Goal: Information Seeking & Learning: Learn about a topic

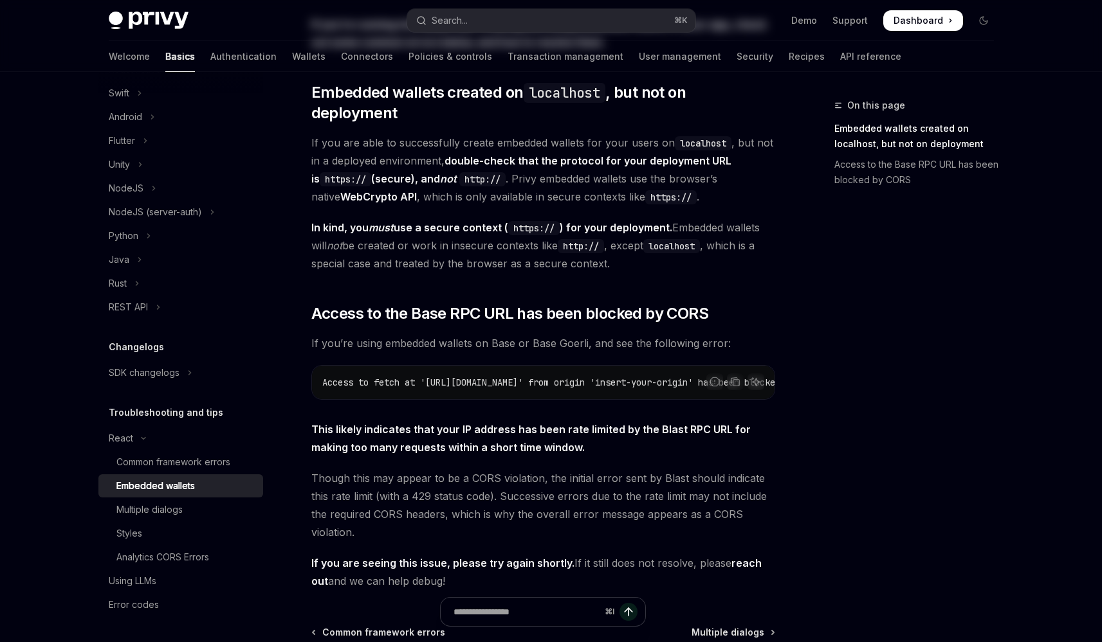
scroll to position [235, 0]
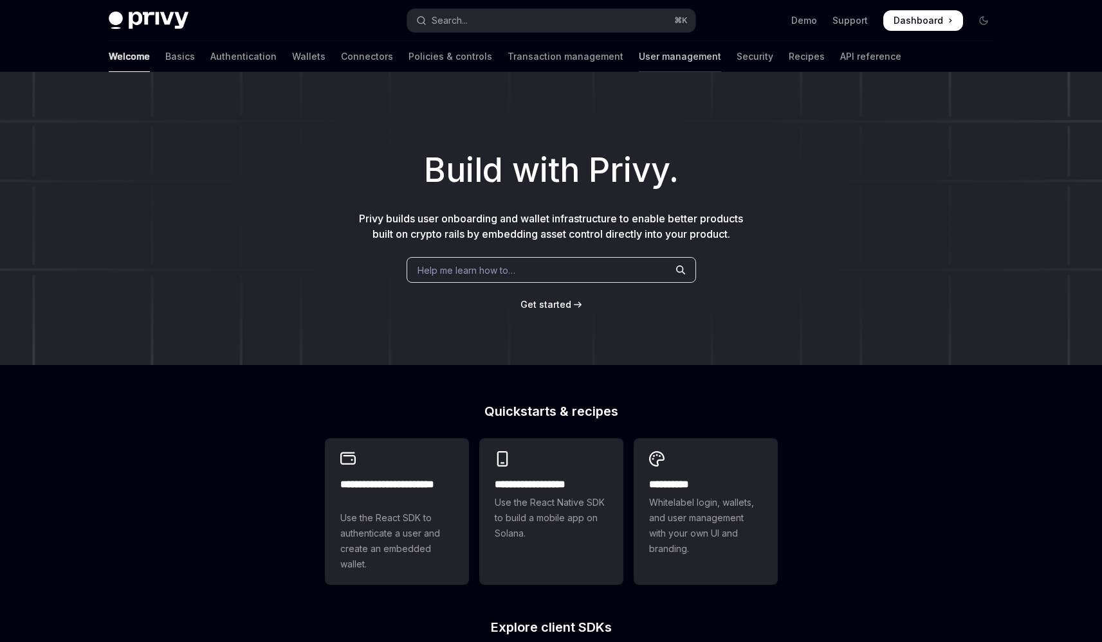
click at [639, 55] on link "User management" at bounding box center [680, 56] width 82 height 31
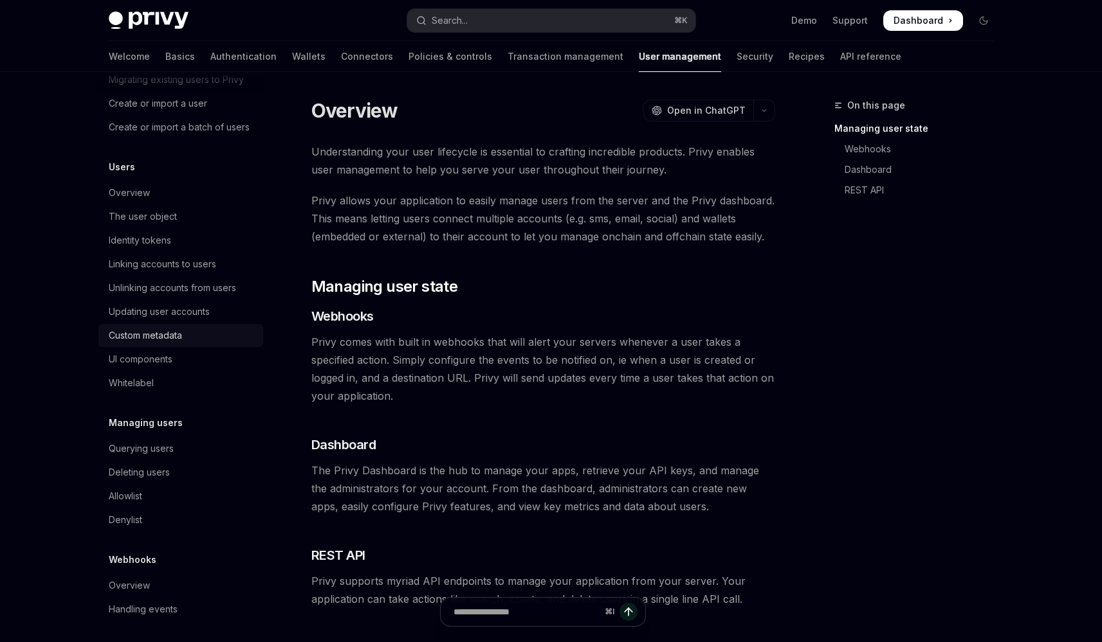
scroll to position [110, 0]
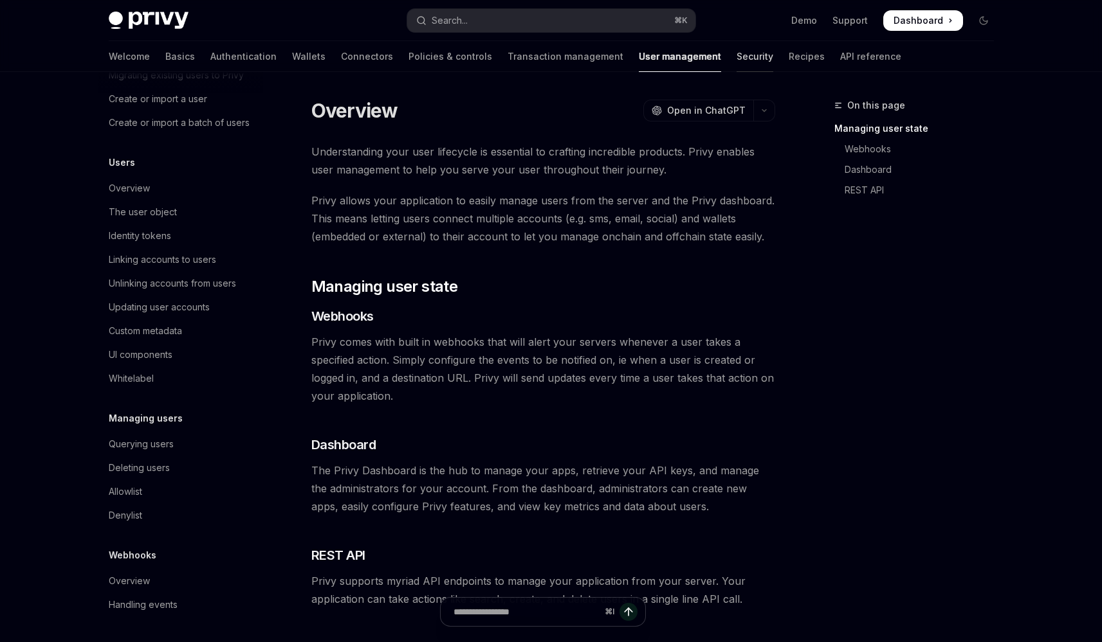
click at [736, 60] on link "Security" at bounding box center [754, 56] width 37 height 31
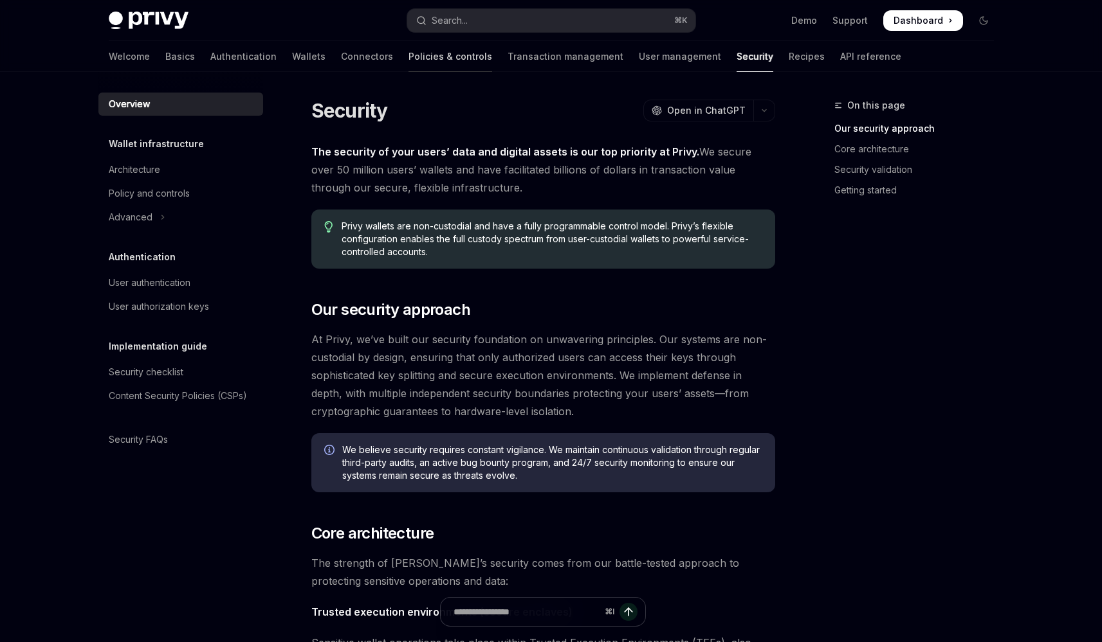
click at [408, 66] on link "Policies & controls" at bounding box center [450, 56] width 84 height 31
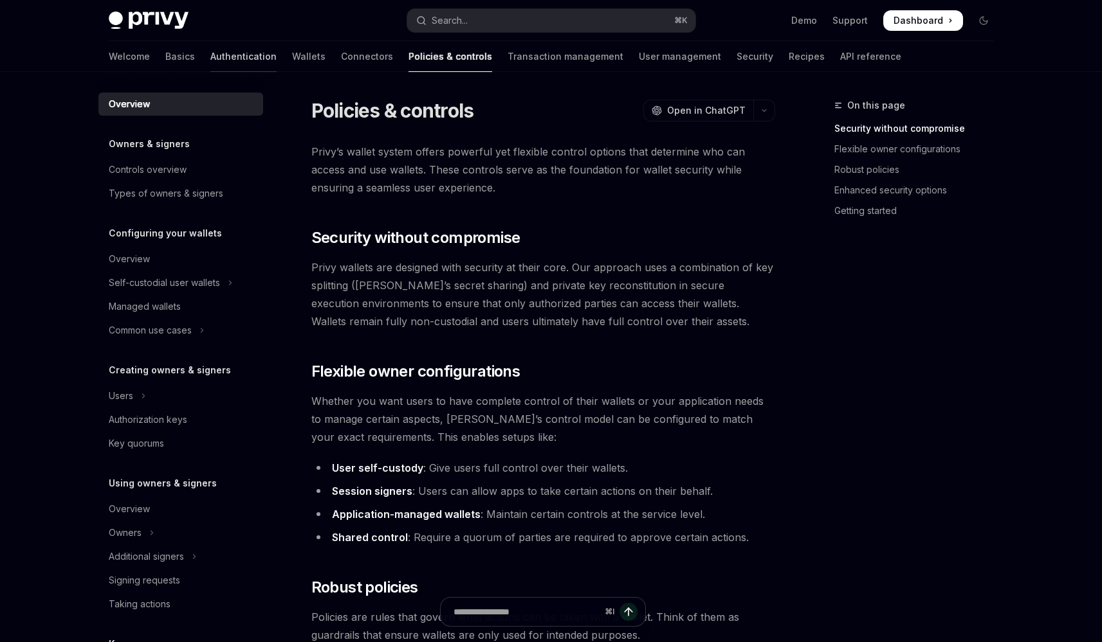
click at [210, 63] on link "Authentication" at bounding box center [243, 56] width 66 height 31
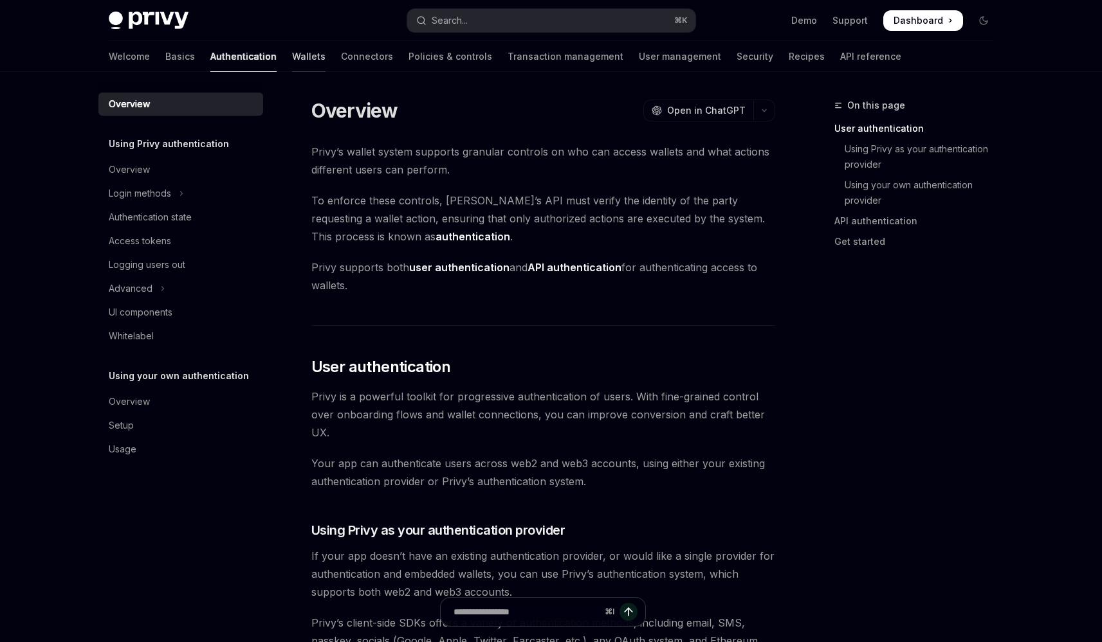
click at [292, 59] on link "Wallets" at bounding box center [308, 56] width 33 height 31
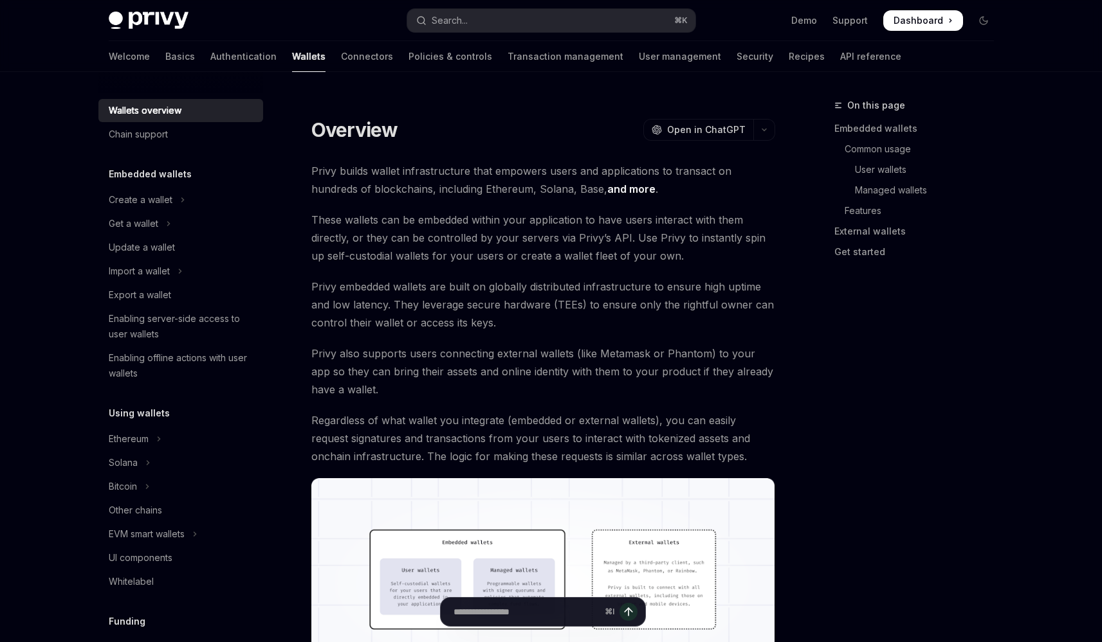
type textarea "*"
click at [542, 27] on button "Search... ⌘ K" at bounding box center [551, 20] width 288 height 23
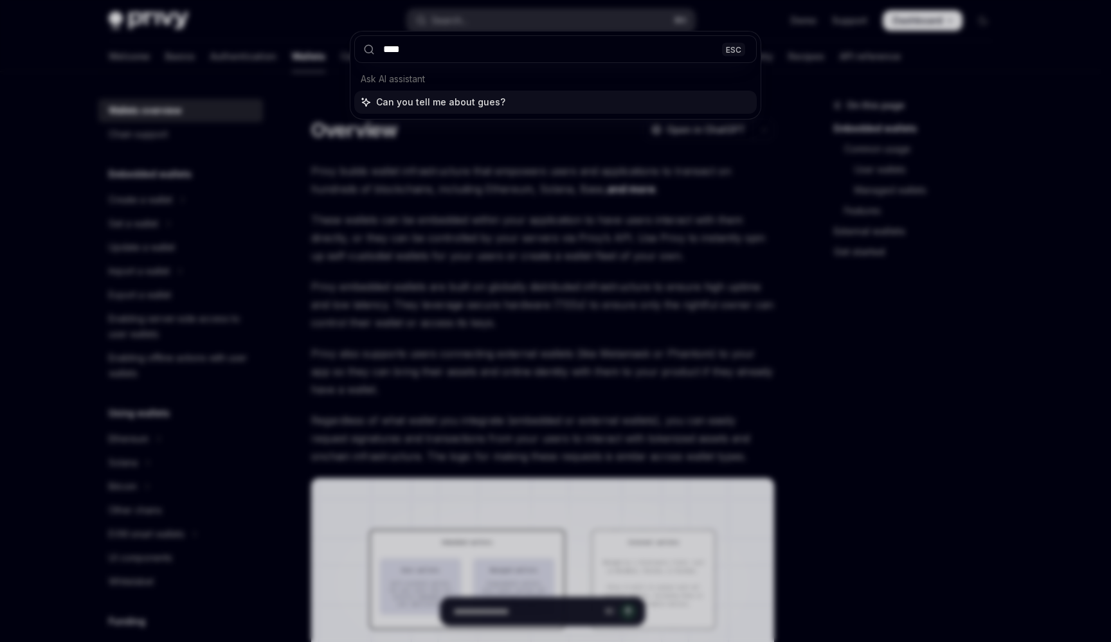
type input "*****"
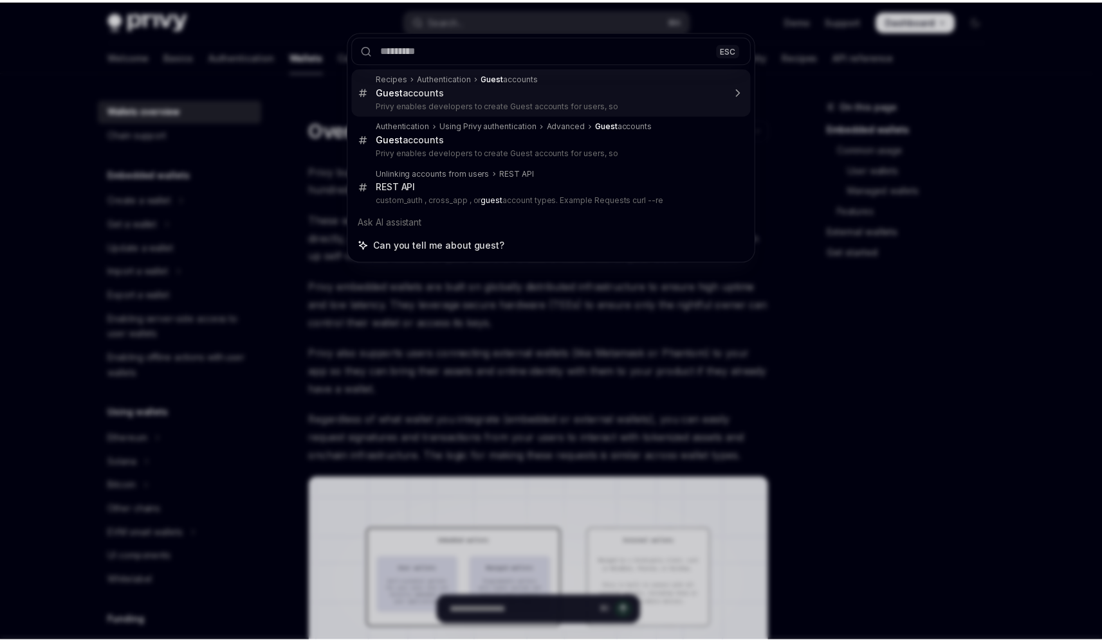
scroll to position [72, 0]
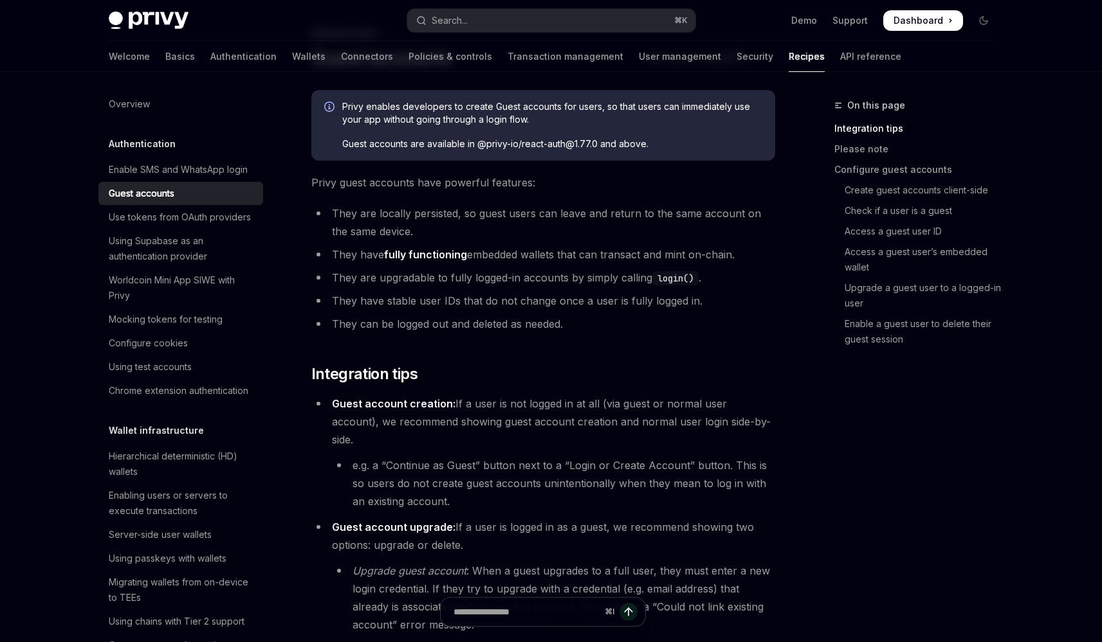
click at [414, 118] on span "Privy enables developers to create Guest accounts for users, so that users can …" at bounding box center [552, 113] width 420 height 26
click at [431, 118] on span "Privy enables developers to create Guest accounts for users, so that users can …" at bounding box center [552, 113] width 420 height 26
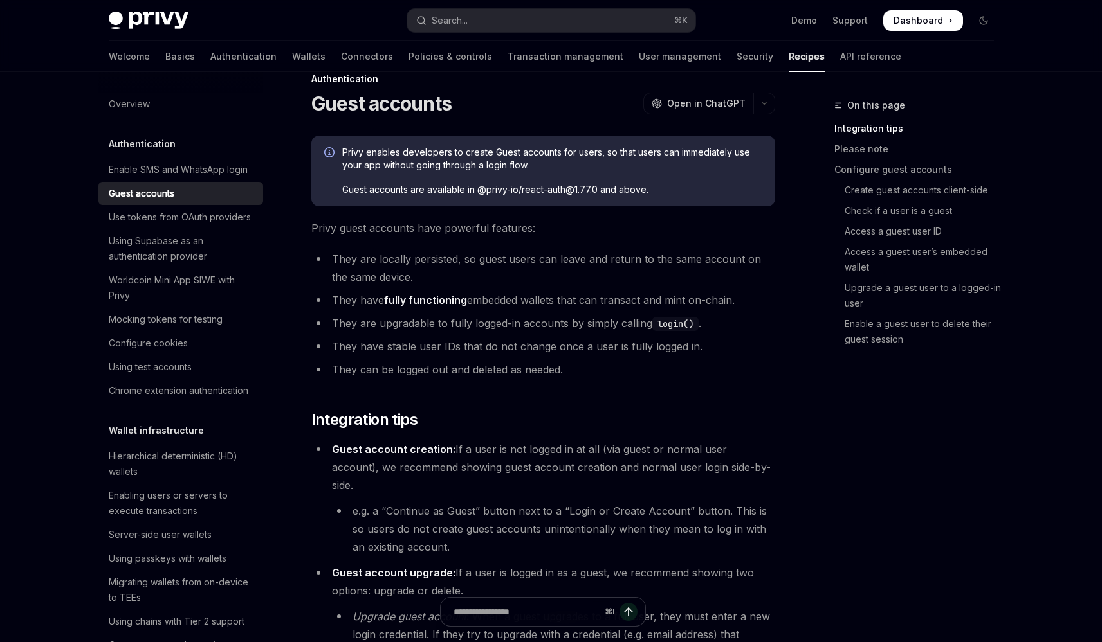
scroll to position [0, 0]
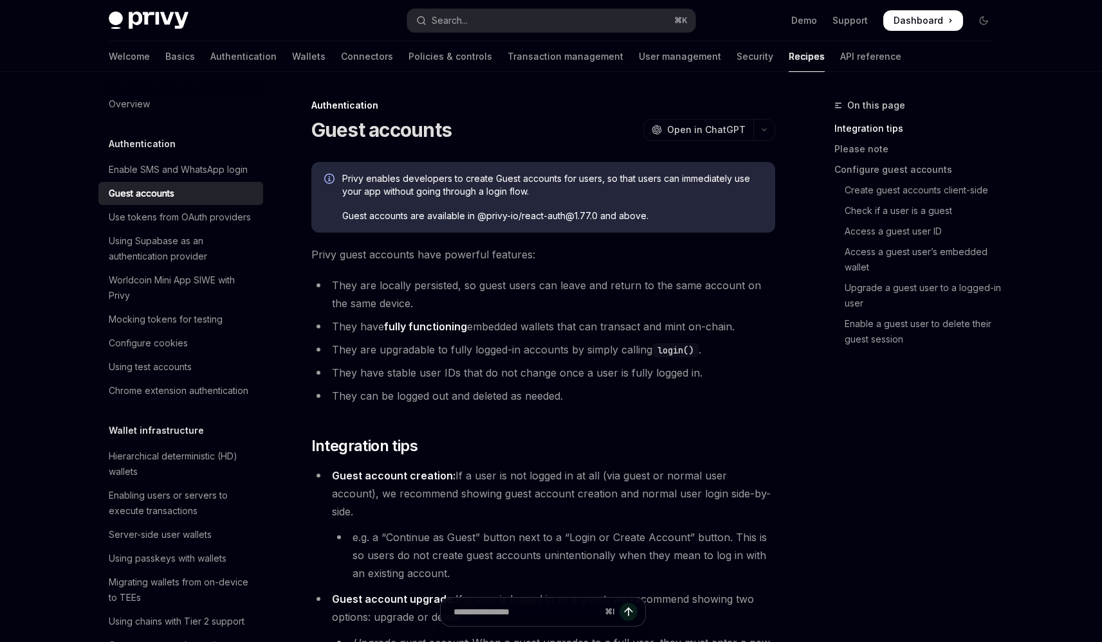
click at [467, 255] on span "Privy guest accounts have powerful features:" at bounding box center [543, 255] width 464 height 18
click at [455, 255] on span "Privy guest accounts have powerful features:" at bounding box center [543, 255] width 464 height 18
click at [473, 291] on li "They are locally persisted, so guest users can leave and return to the same acc…" at bounding box center [543, 295] width 464 height 36
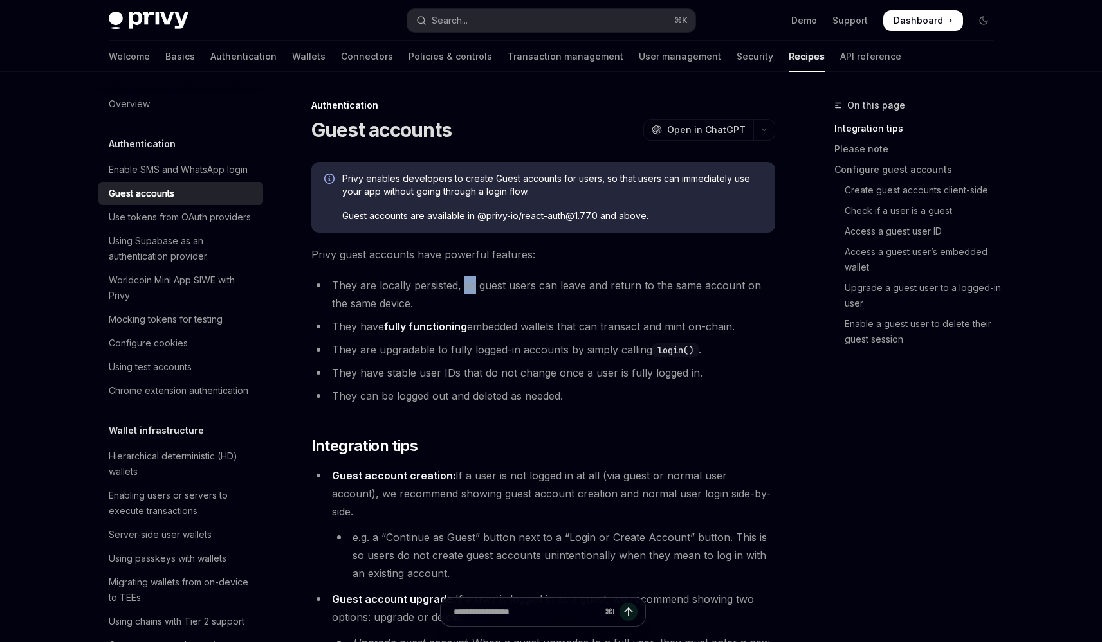
click at [473, 291] on li "They are locally persisted, so guest users can leave and return to the same acc…" at bounding box center [543, 295] width 464 height 36
click at [468, 286] on li "They are locally persisted, so guest users can leave and return to the same acc…" at bounding box center [543, 295] width 464 height 36
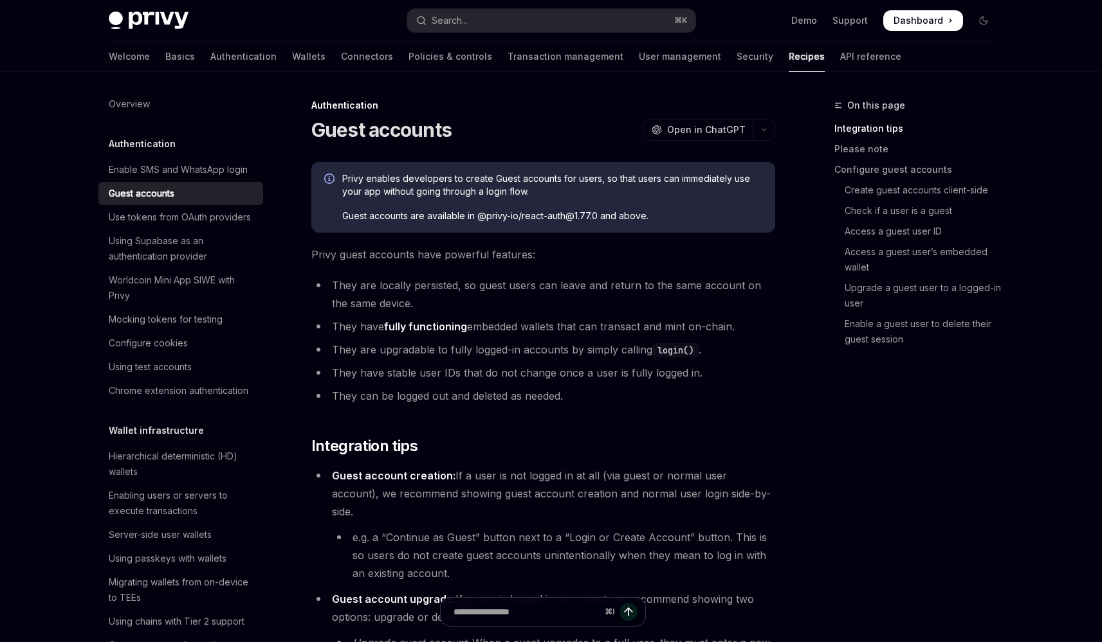
click at [468, 286] on li "They are locally persisted, so guest users can leave and return to the same acc…" at bounding box center [543, 295] width 464 height 36
click at [473, 286] on li "They are locally persisted, so guest users can leave and return to the same acc…" at bounding box center [543, 295] width 464 height 36
click at [473, 325] on li "They have fully functioning embedded wallets that can transact and mint on-chai…" at bounding box center [543, 327] width 464 height 18
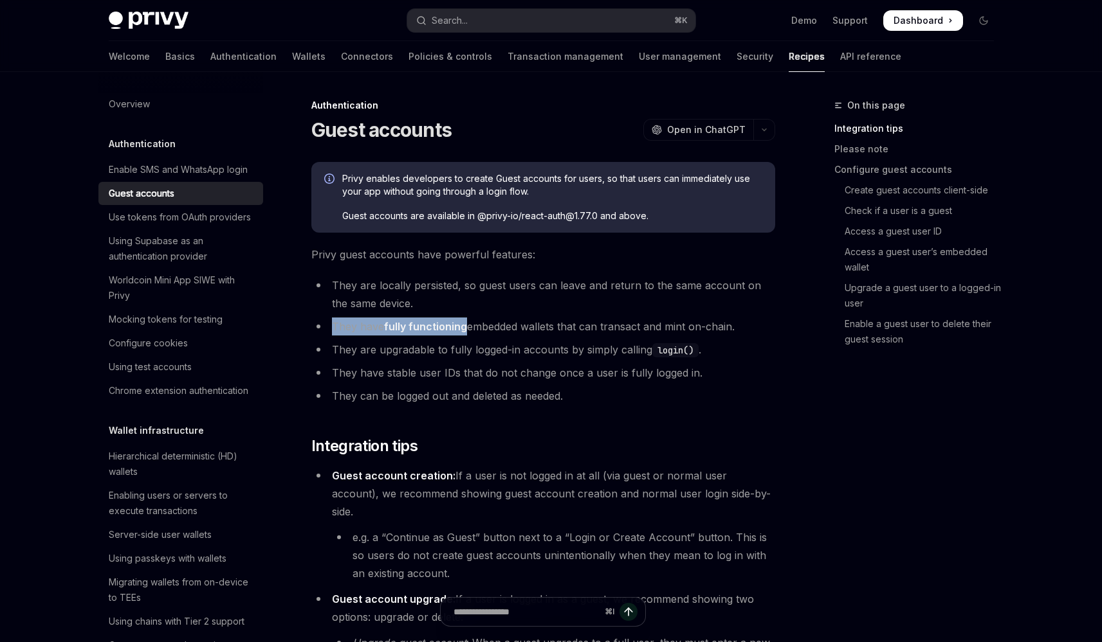
click at [482, 325] on li "They have fully functioning embedded wallets that can transact and mint on-chai…" at bounding box center [543, 327] width 464 height 18
click at [482, 345] on li "They are upgradable to fully logged-in accounts by simply calling login() ." at bounding box center [543, 350] width 464 height 18
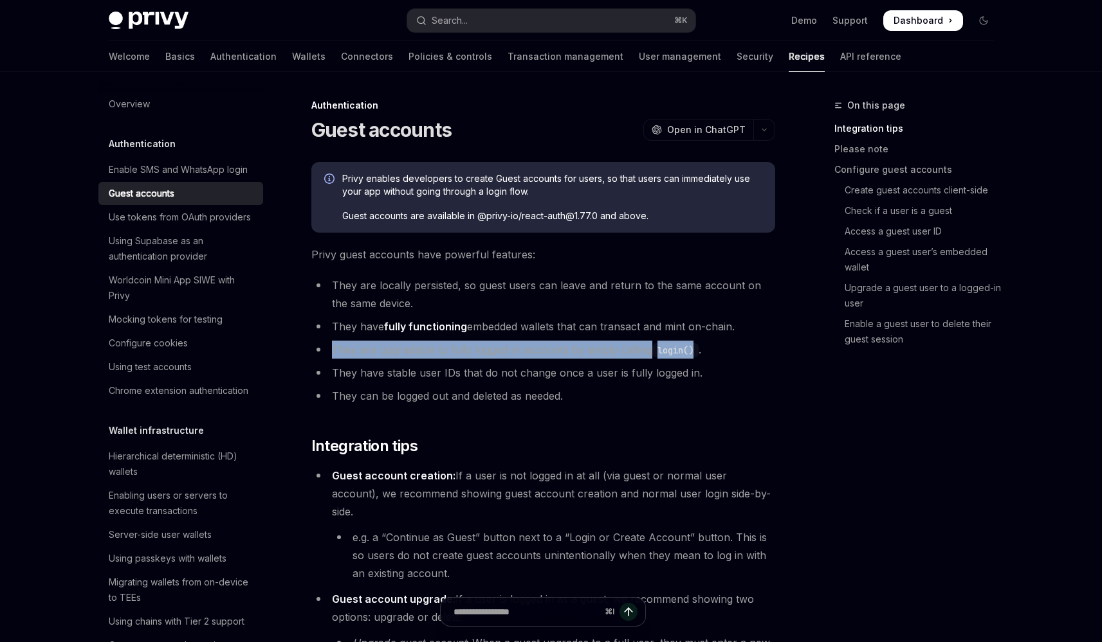
click at [482, 345] on li "They are upgradable to fully logged-in accounts by simply calling login() ." at bounding box center [543, 350] width 464 height 18
click at [491, 346] on li "They are upgradable to fully logged-in accounts by simply calling login() ." at bounding box center [543, 350] width 464 height 18
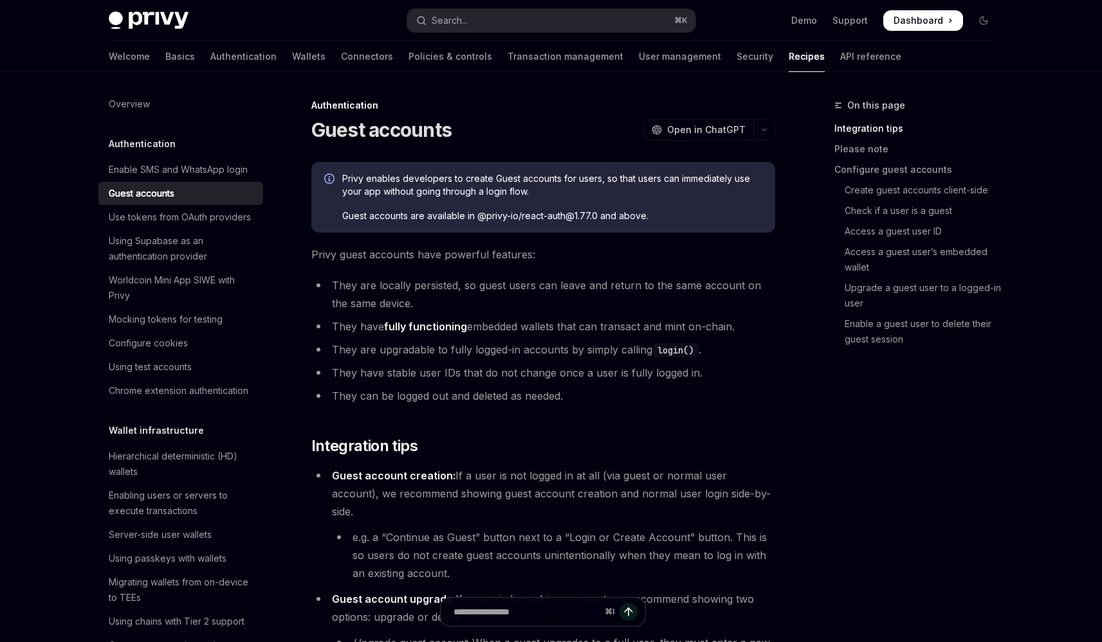
click at [496, 370] on li "They have stable user IDs that do not change once a user is fully logged in." at bounding box center [543, 373] width 464 height 18
click at [507, 370] on li "They have stable user IDs that do not change once a user is fully logged in." at bounding box center [543, 373] width 464 height 18
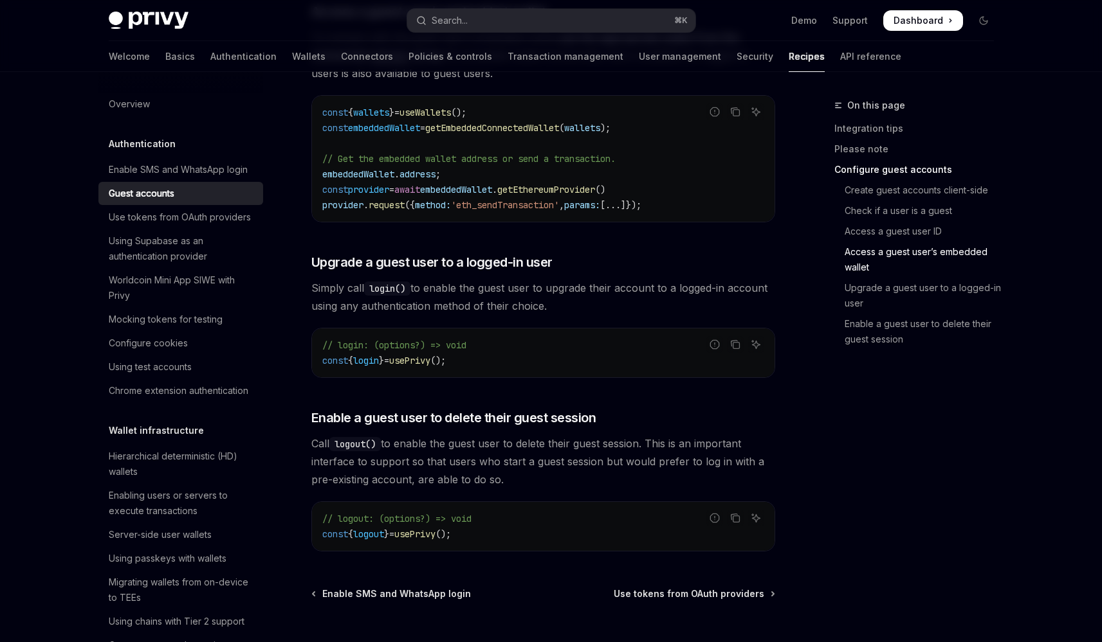
scroll to position [1866, 0]
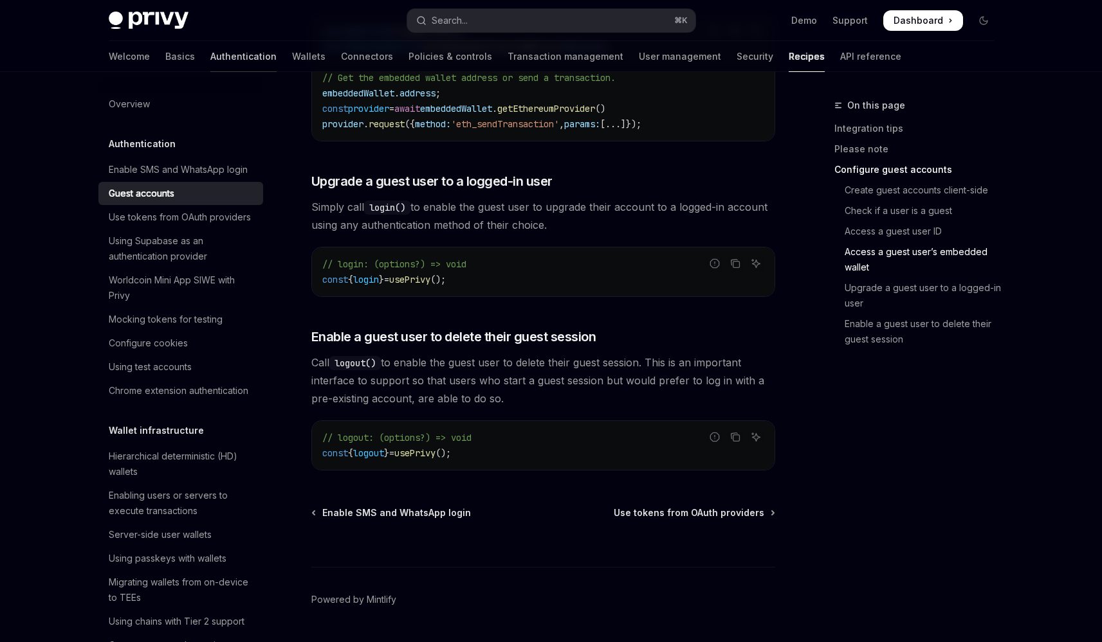
click at [210, 57] on link "Authentication" at bounding box center [243, 56] width 66 height 31
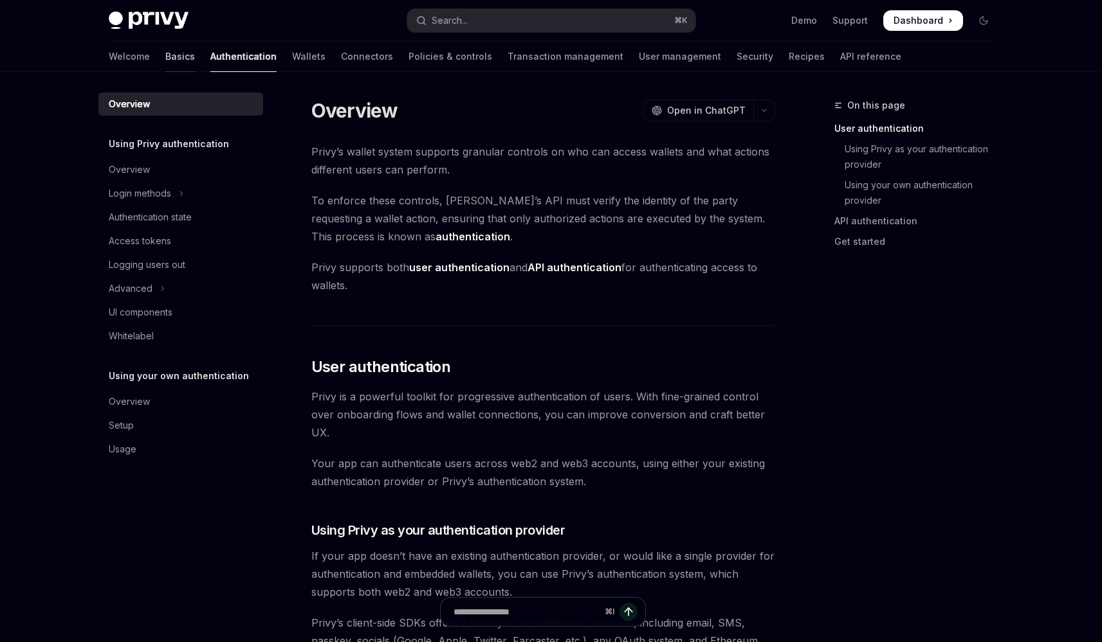
click at [165, 57] on link "Basics" at bounding box center [180, 56] width 30 height 31
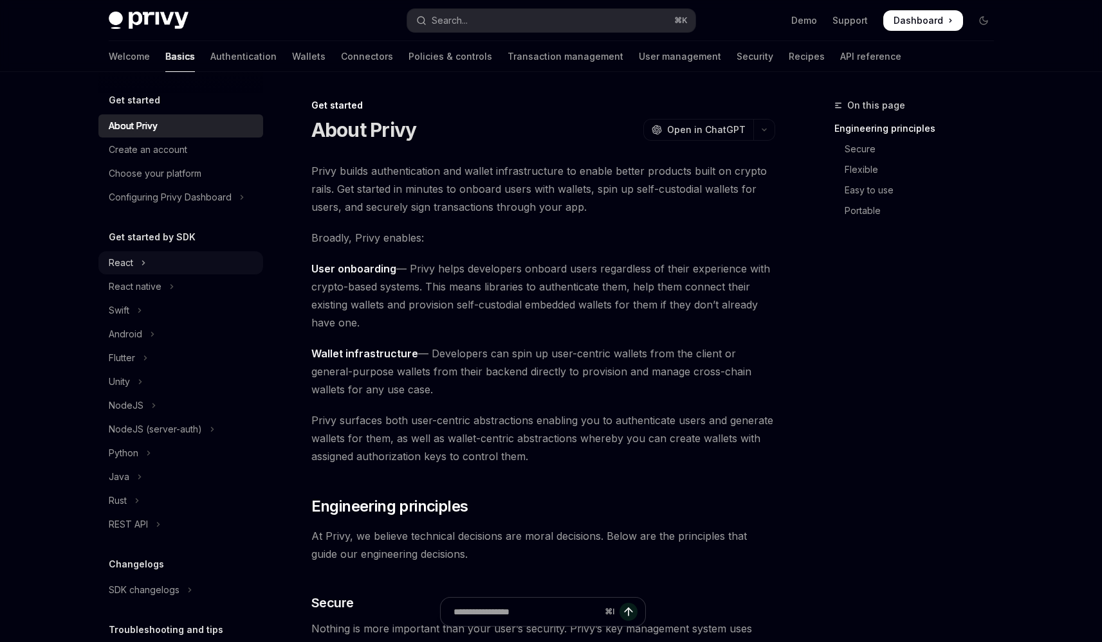
click at [170, 273] on button "React" at bounding box center [180, 262] width 165 height 23
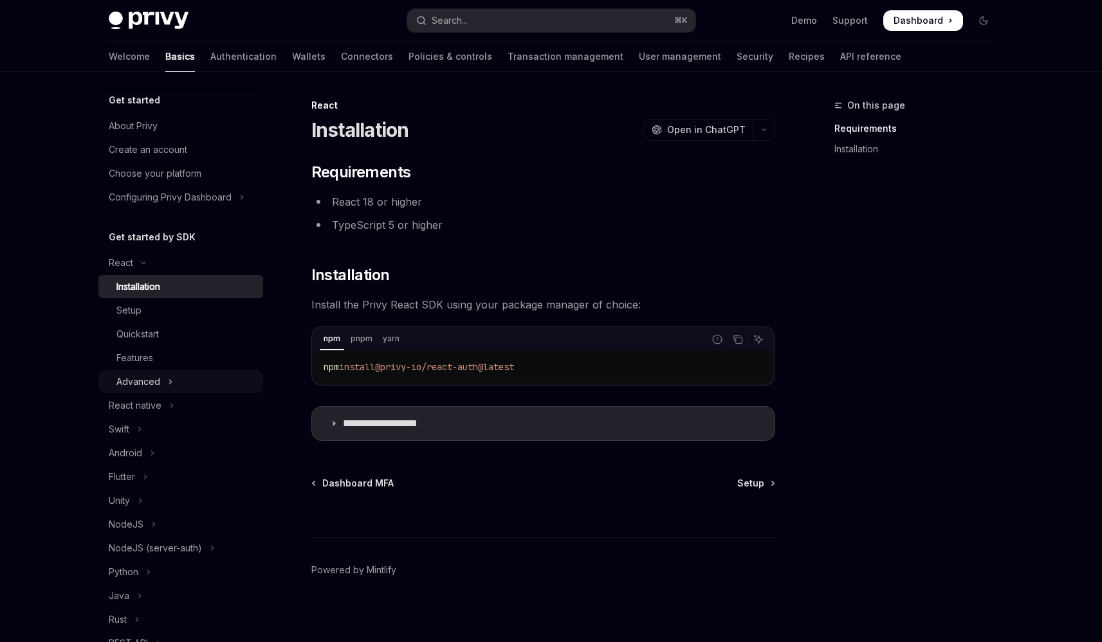
click at [172, 377] on button "Advanced" at bounding box center [180, 381] width 165 height 23
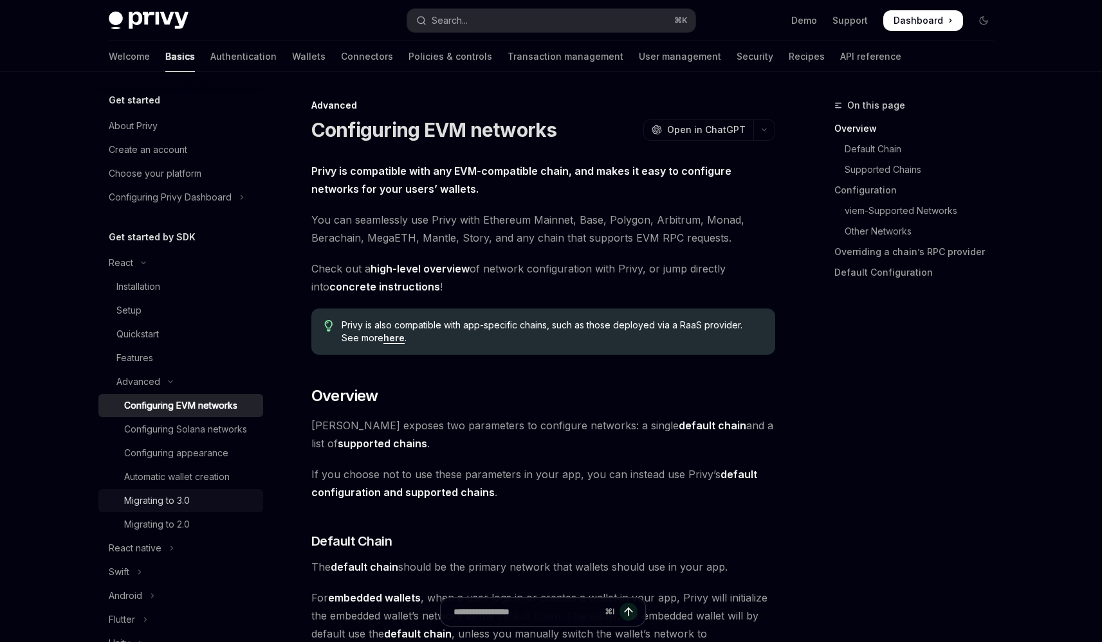
click at [198, 509] on div "Migrating to 3.0" at bounding box center [189, 500] width 131 height 15
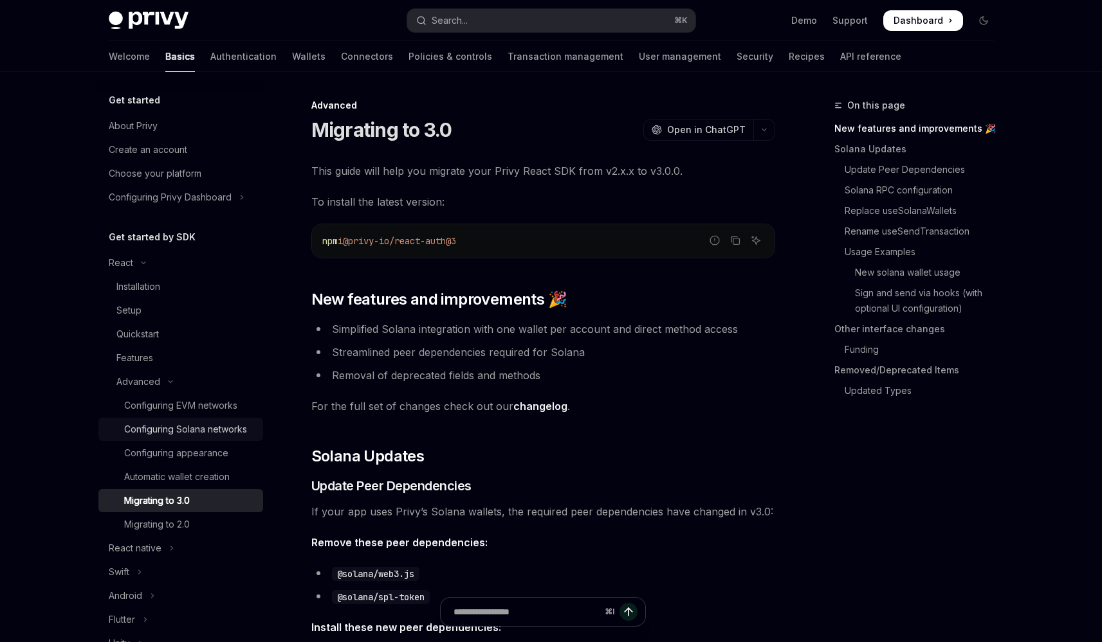
click at [189, 437] on div "Configuring Solana networks" at bounding box center [185, 429] width 123 height 15
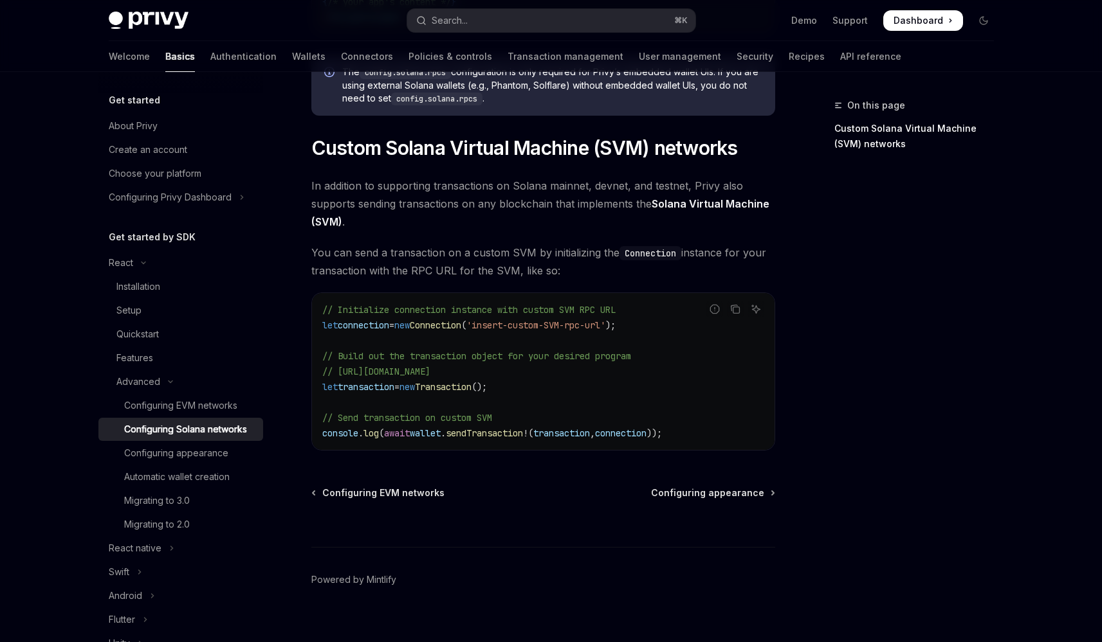
scroll to position [554, 0]
click at [188, 461] on div "Configuring appearance" at bounding box center [176, 453] width 104 height 15
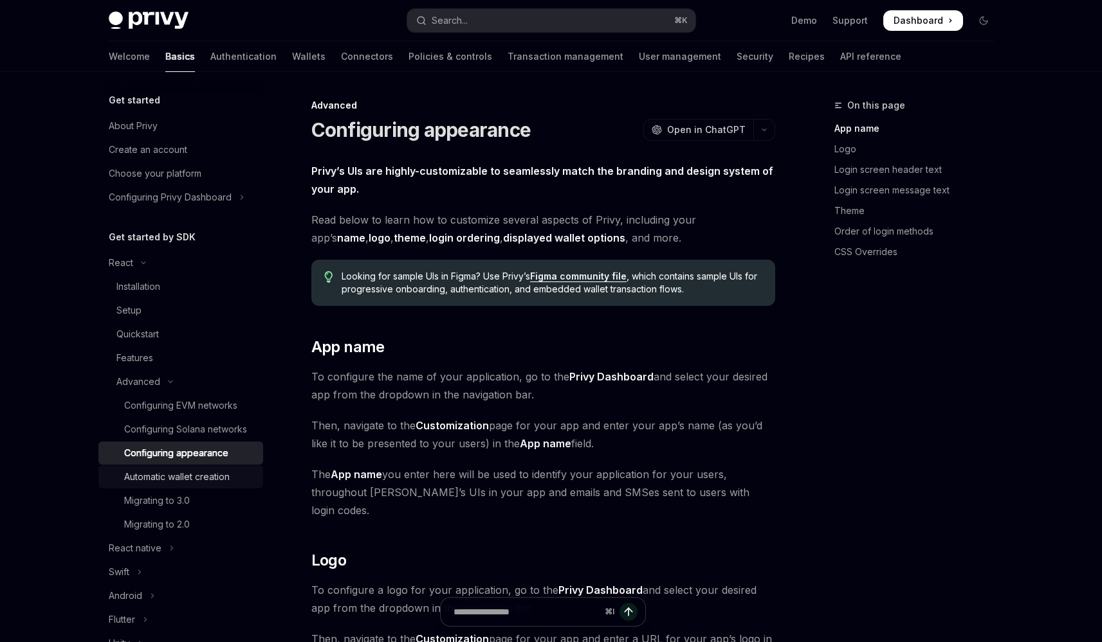
click at [194, 485] on div "Automatic wallet creation" at bounding box center [176, 476] width 105 height 15
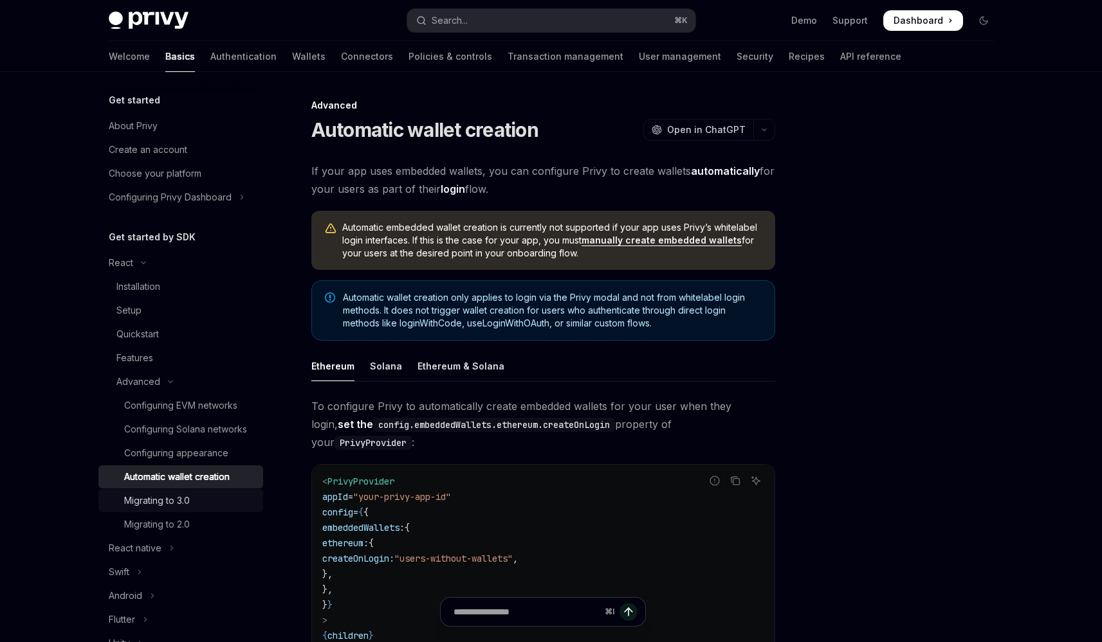
click at [199, 509] on div "Migrating to 3.0" at bounding box center [189, 500] width 131 height 15
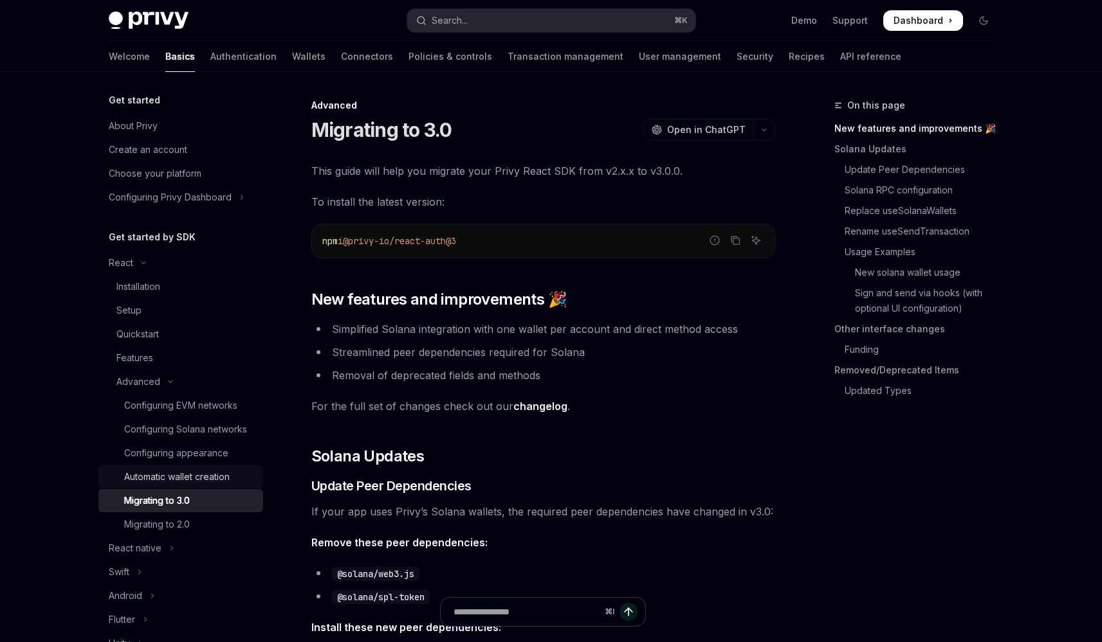
click at [206, 485] on div "Automatic wallet creation" at bounding box center [176, 476] width 105 height 15
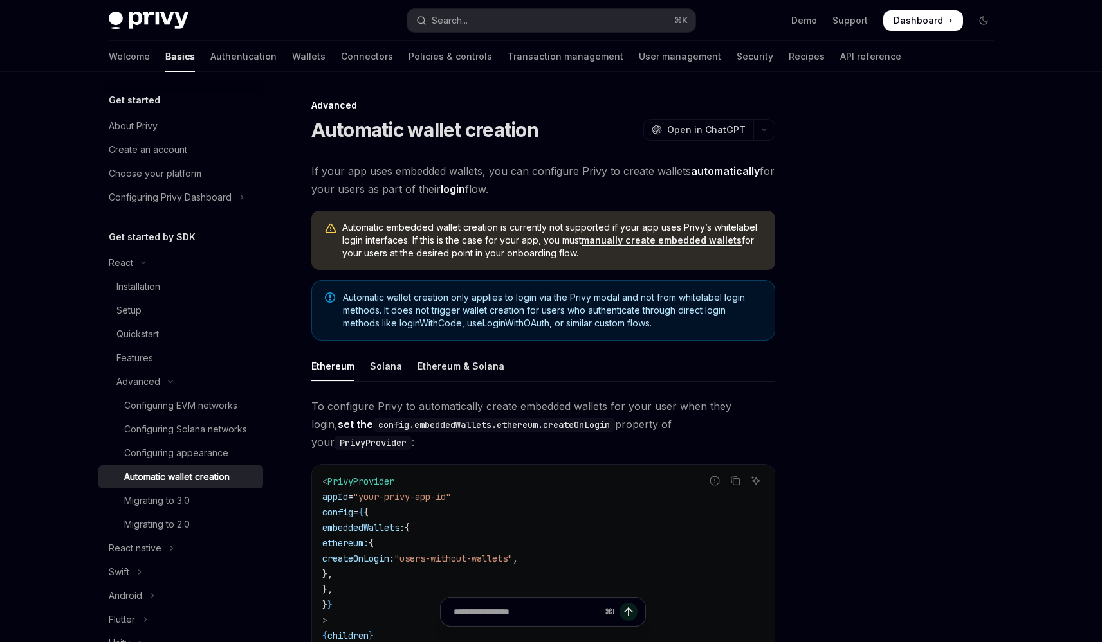
click at [398, 382] on div "Ethereum Solana Ethereum & Solana To configure Privy to automatically create em…" at bounding box center [543, 586] width 464 height 470
click at [390, 376] on div "Solana" at bounding box center [386, 366] width 32 height 30
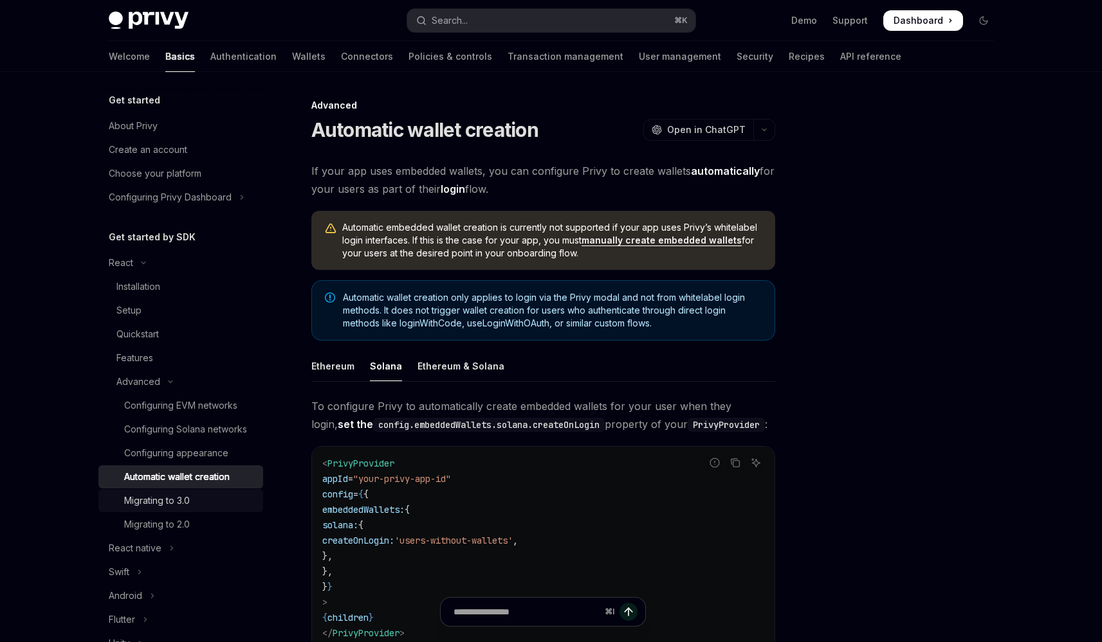
click at [201, 509] on div "Migrating to 3.0" at bounding box center [189, 500] width 131 height 15
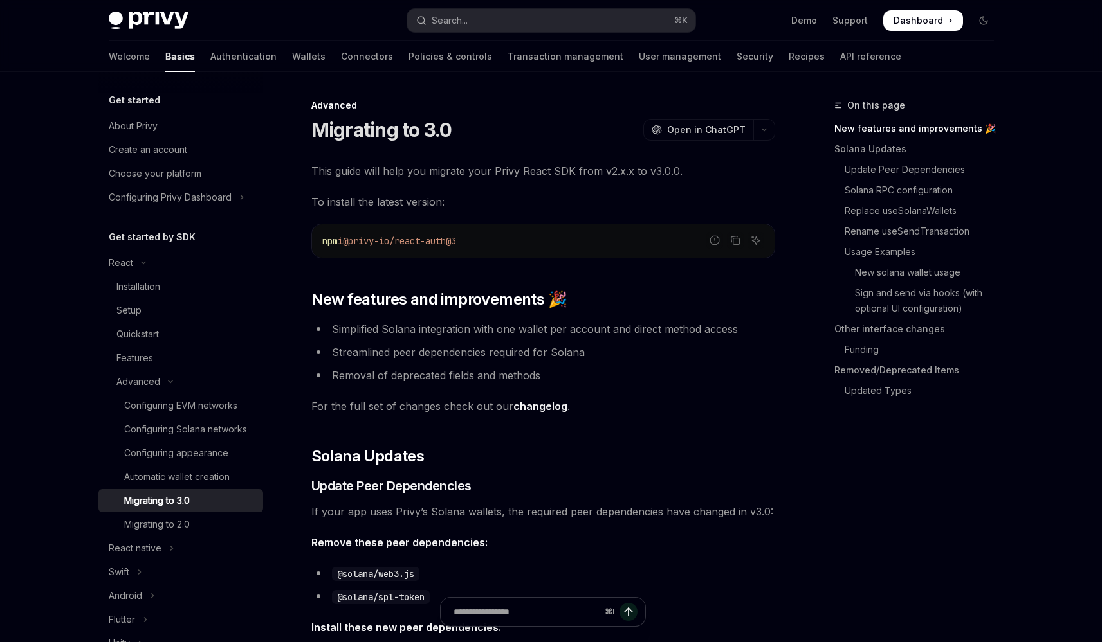
click at [539, 407] on link "changelog" at bounding box center [540, 407] width 54 height 14
type textarea "*"
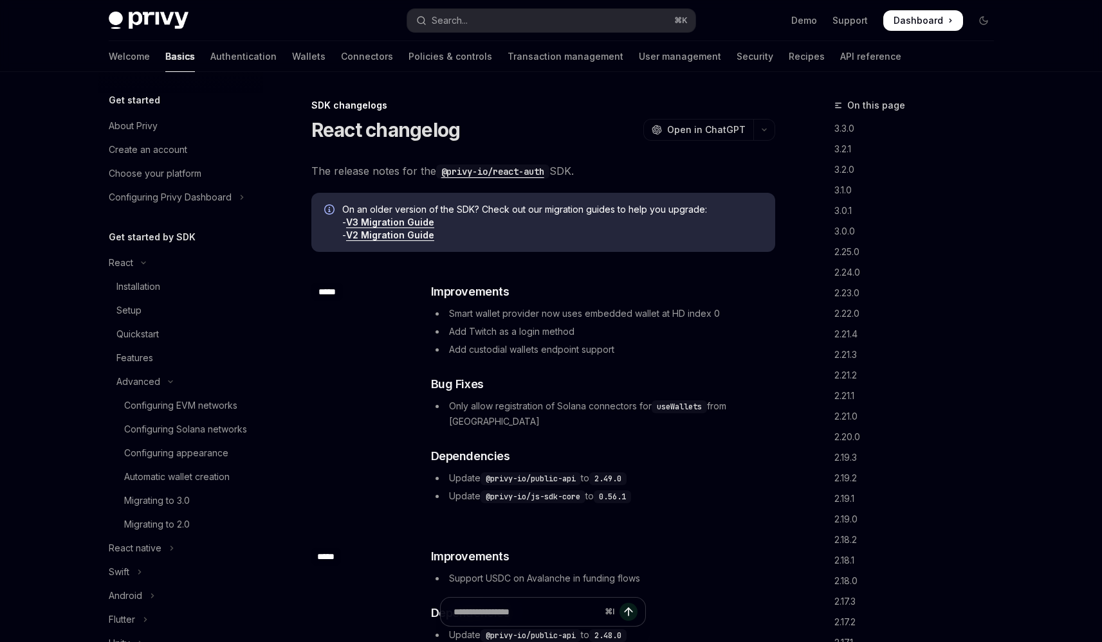
scroll to position [534, 0]
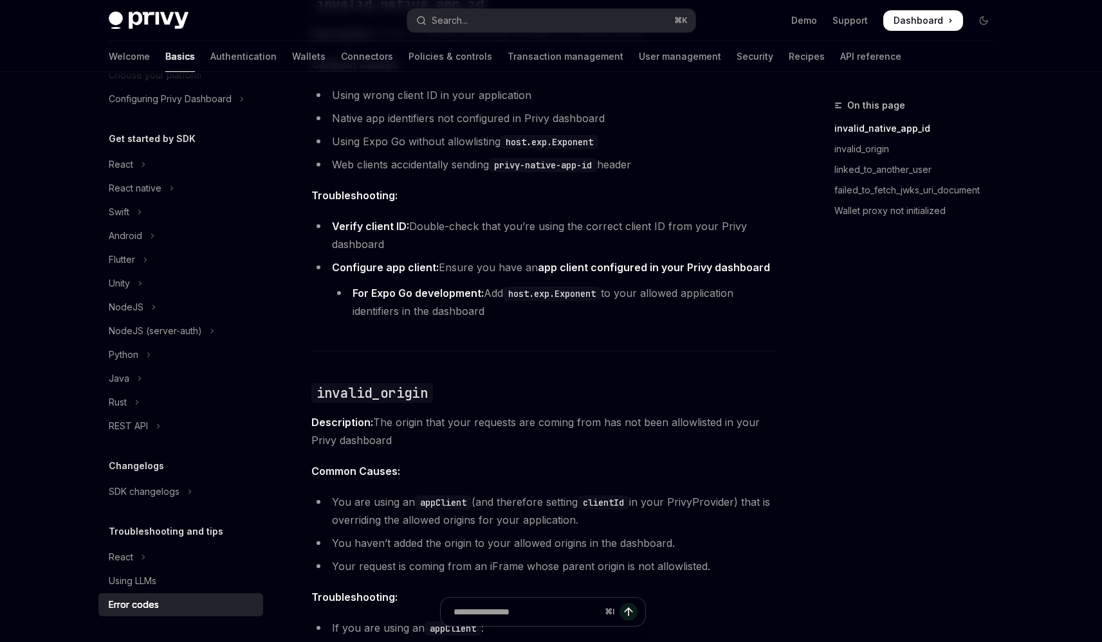
scroll to position [300, 0]
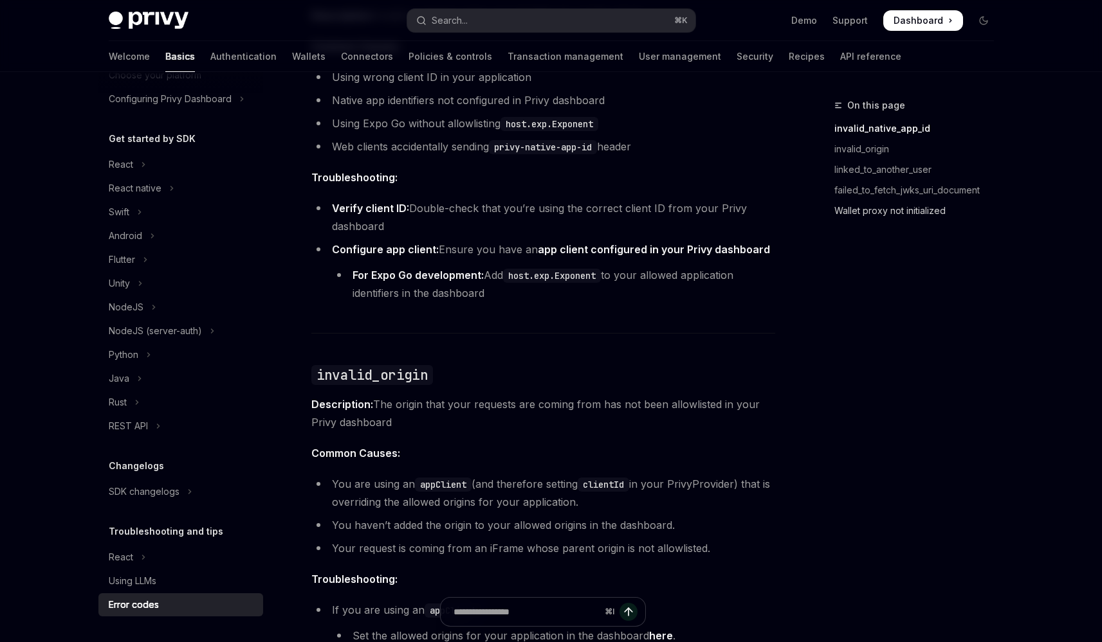
click at [859, 208] on link "Wallet proxy not initialized" at bounding box center [919, 211] width 170 height 21
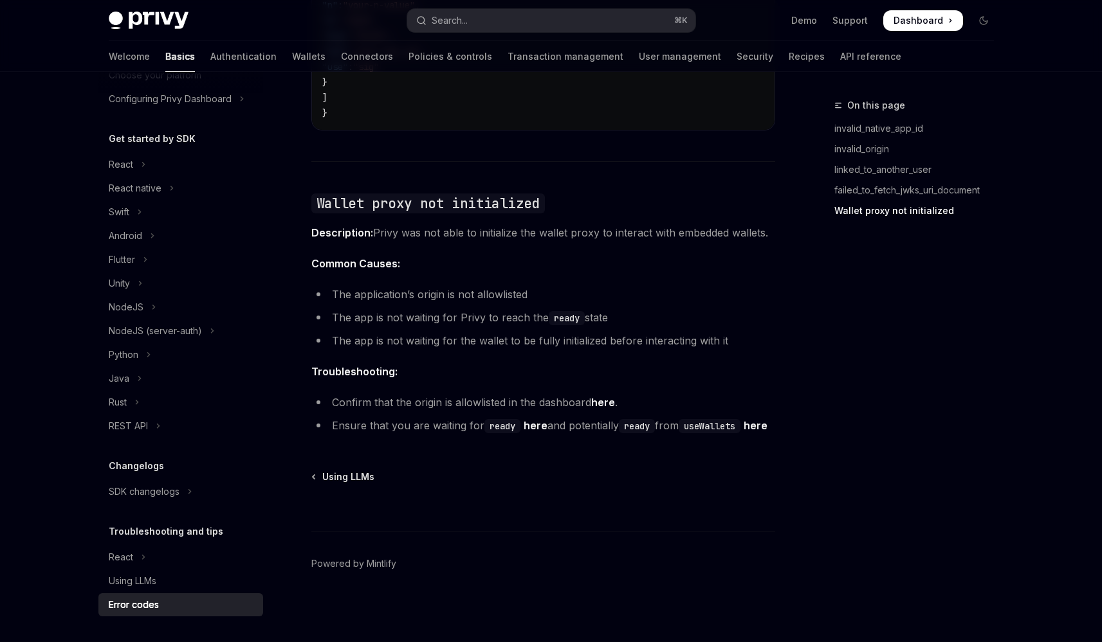
scroll to position [1953, 0]
click at [376, 309] on li "The app is not waiting for Privy to reach the ready state" at bounding box center [543, 318] width 464 height 18
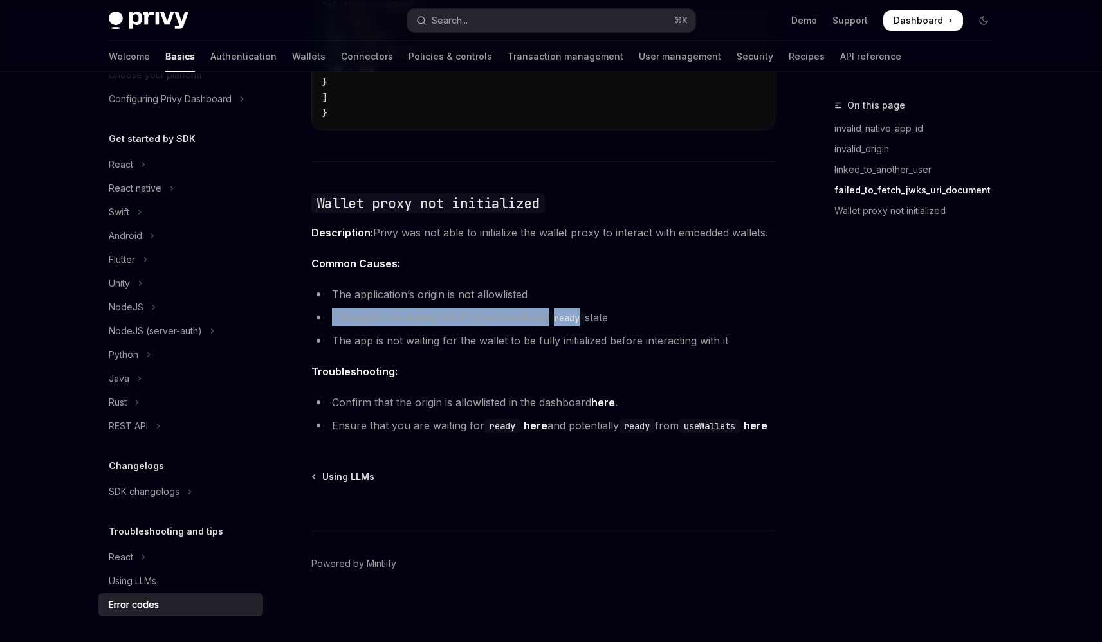
click at [376, 309] on li "The app is not waiting for Privy to reach the ready state" at bounding box center [543, 318] width 464 height 18
click at [387, 309] on li "The app is not waiting for Privy to reach the ready state" at bounding box center [543, 318] width 464 height 18
click at [489, 332] on li "The app is not waiting for the wallet to be fully initialized before interactin…" at bounding box center [543, 341] width 464 height 18
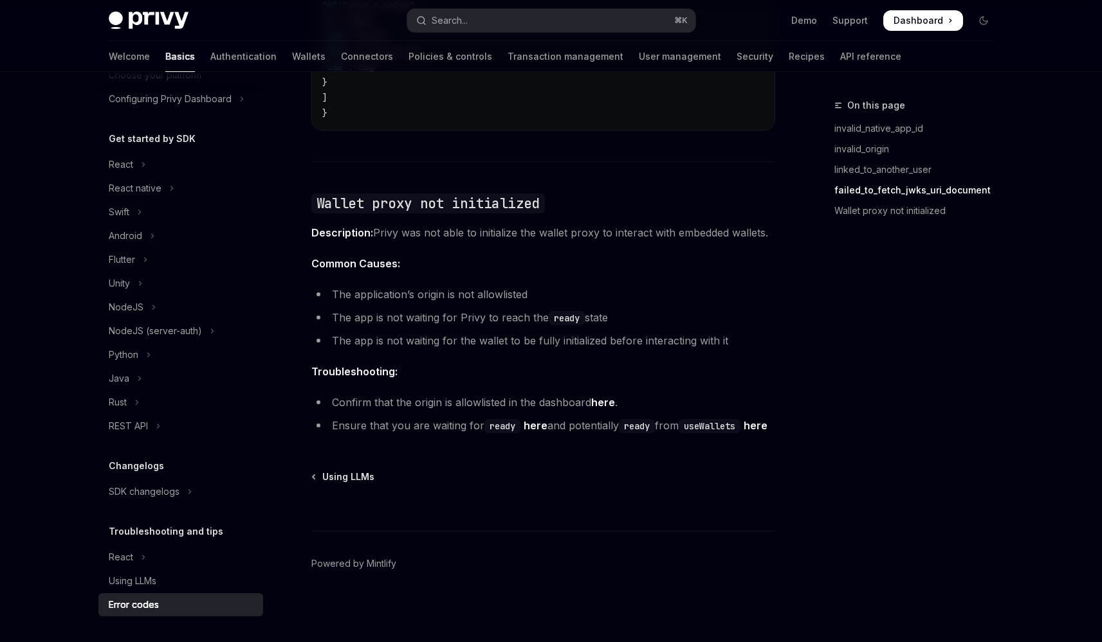
click at [500, 332] on li "The app is not waiting for the wallet to be fully initialized before interactin…" at bounding box center [543, 341] width 464 height 18
click at [599, 396] on link "here" at bounding box center [603, 403] width 24 height 14
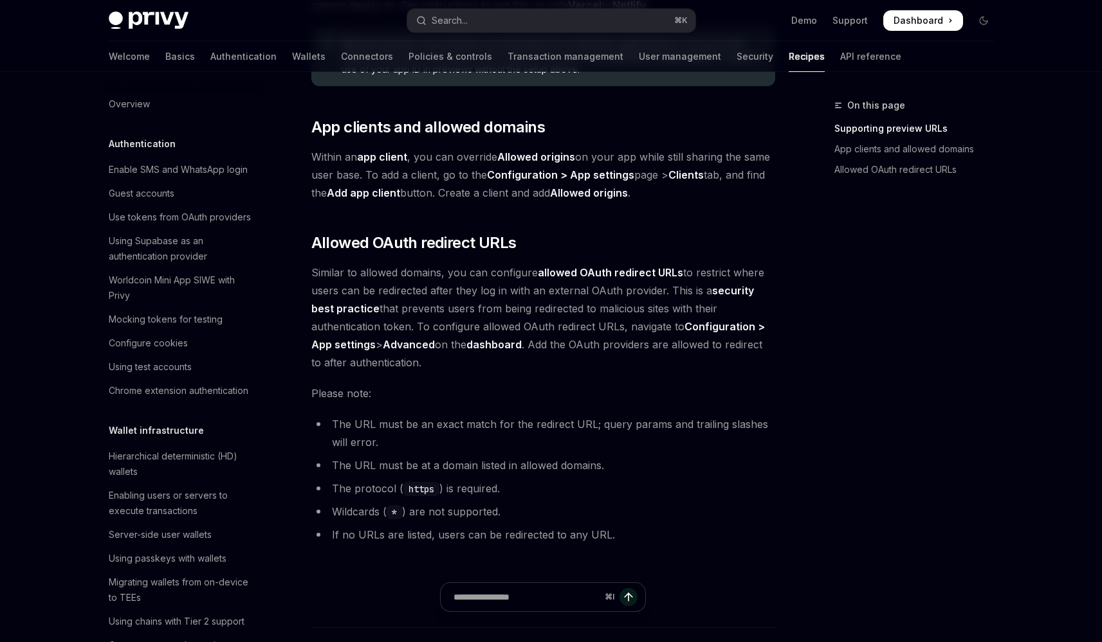
scroll to position [1414, 0]
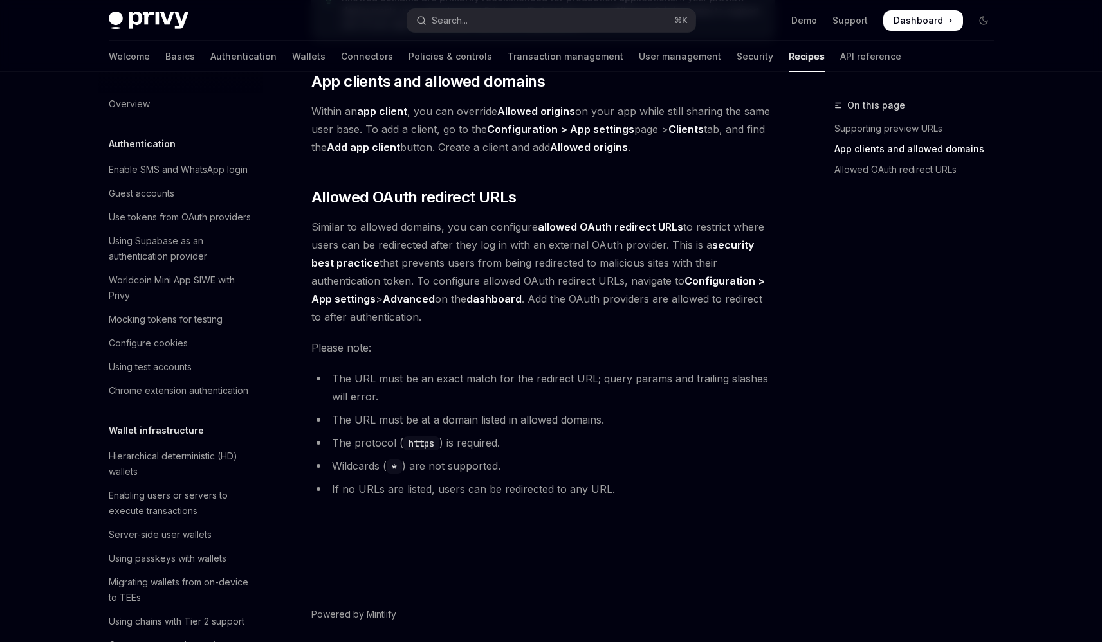
click at [409, 392] on li "The URL must be an exact match for the redirect URL; query params and trailing …" at bounding box center [543, 388] width 464 height 36
click at [445, 392] on li "The URL must be an exact match for the redirect URL; query params and trailing …" at bounding box center [543, 388] width 464 height 36
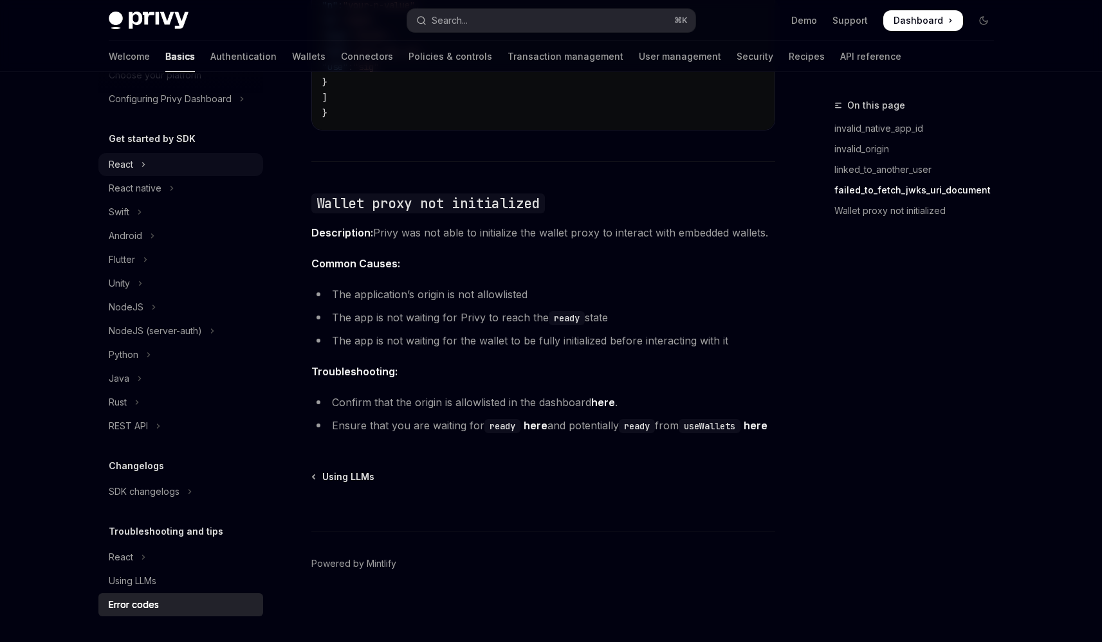
scroll to position [95, 0]
click at [156, 167] on button "React" at bounding box center [180, 167] width 165 height 23
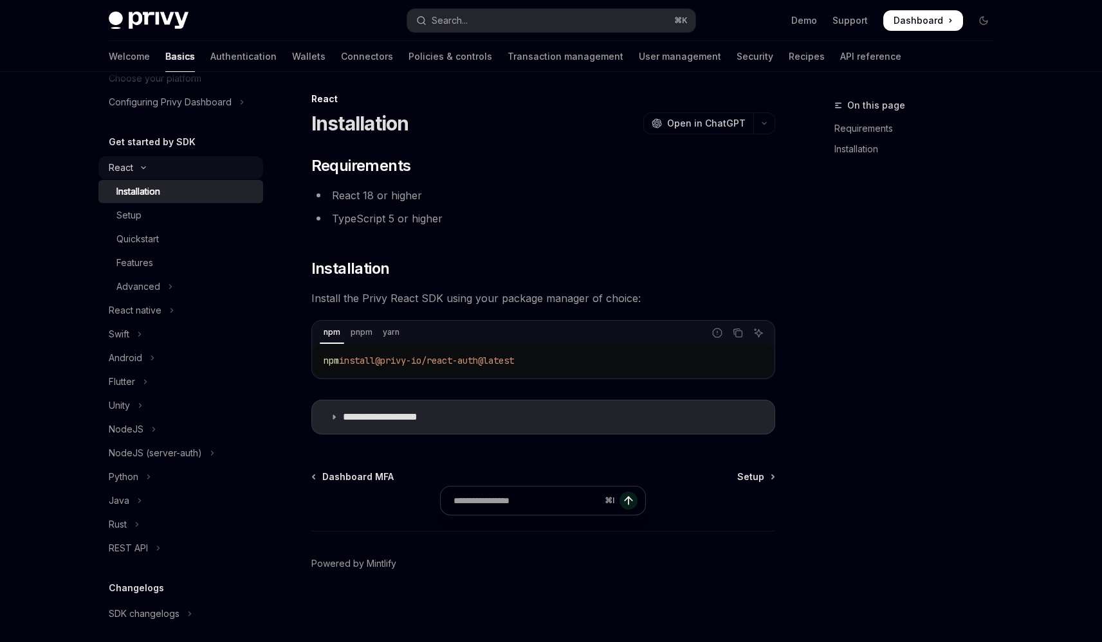
scroll to position [6, 0]
click at [170, 440] on button "NodeJS" at bounding box center [180, 429] width 165 height 23
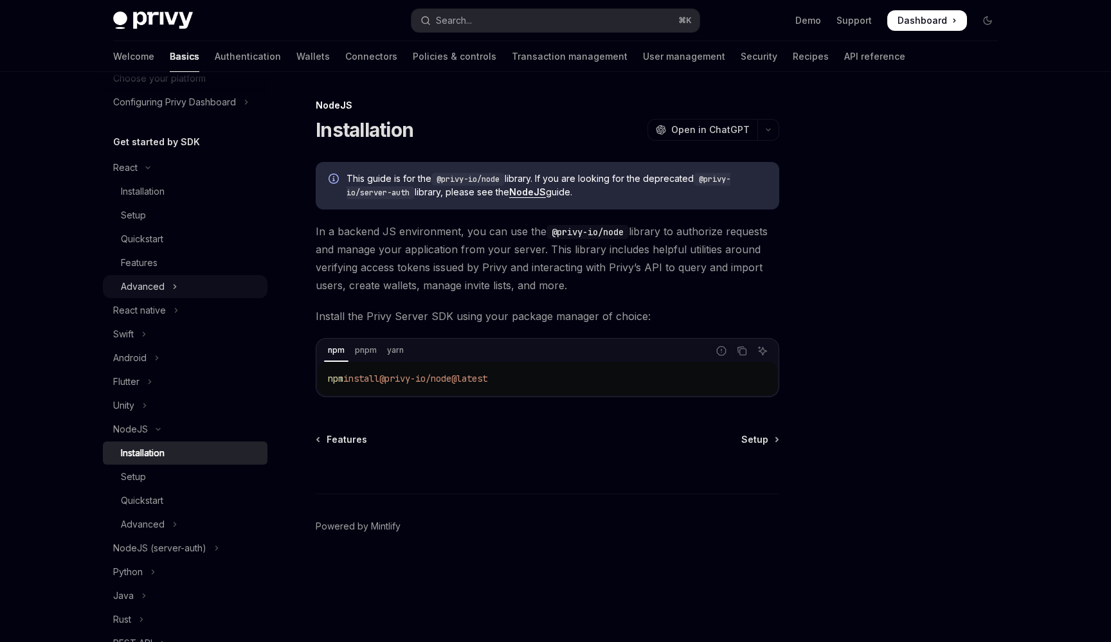
click at [163, 290] on div "Advanced" at bounding box center [143, 286] width 44 height 15
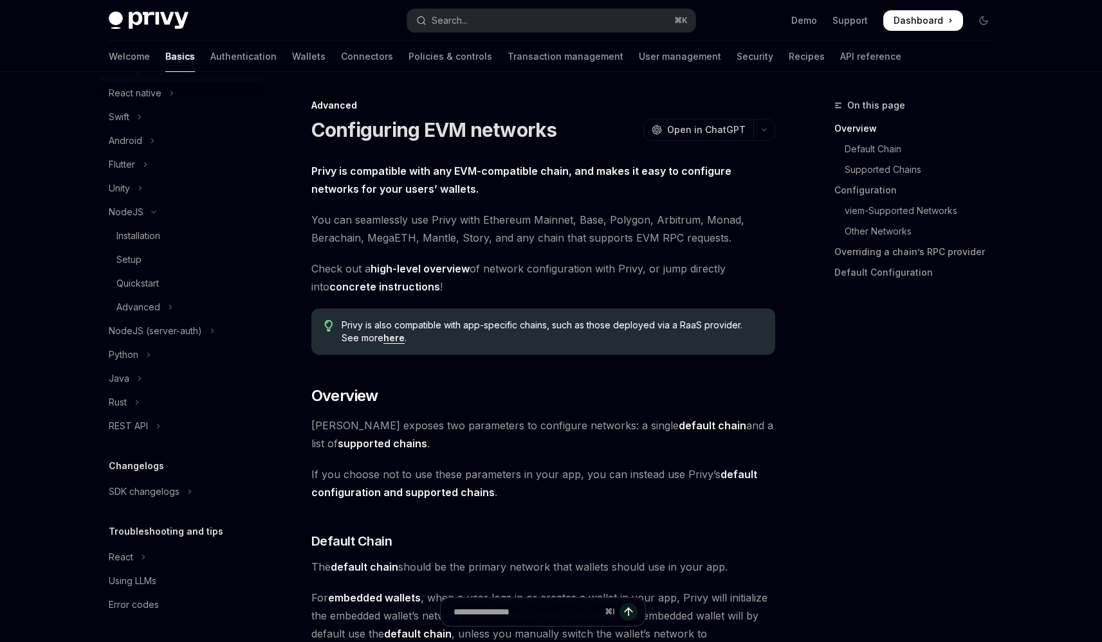
scroll to position [462, 0]
click at [186, 498] on button "SDK changelogs" at bounding box center [180, 491] width 165 height 23
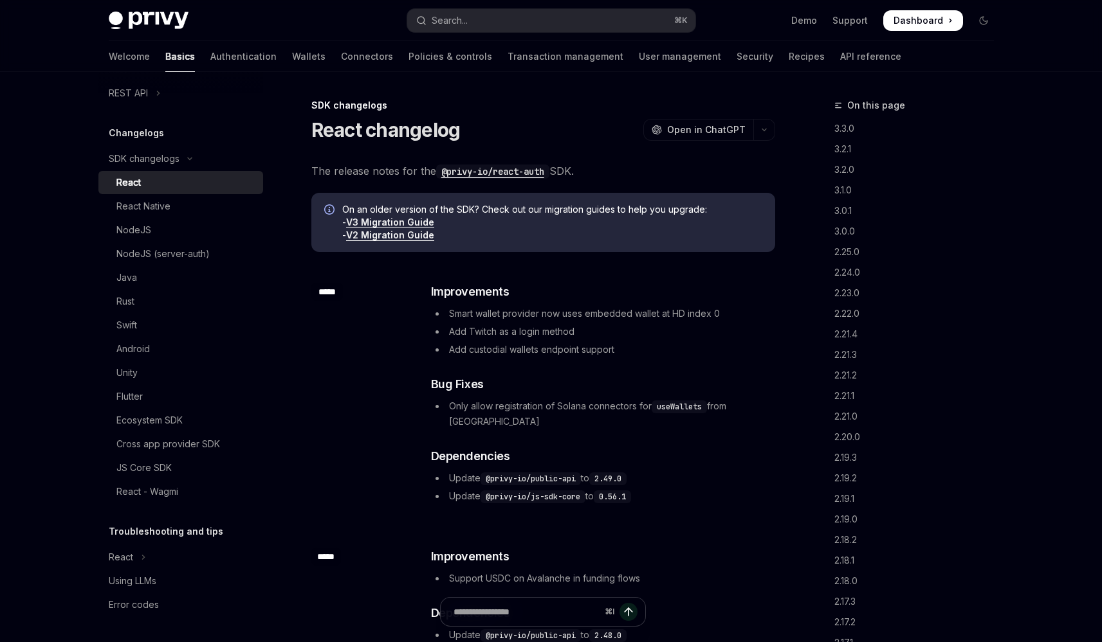
scroll to position [804, 0]
click at [188, 560] on button "React" at bounding box center [180, 557] width 165 height 23
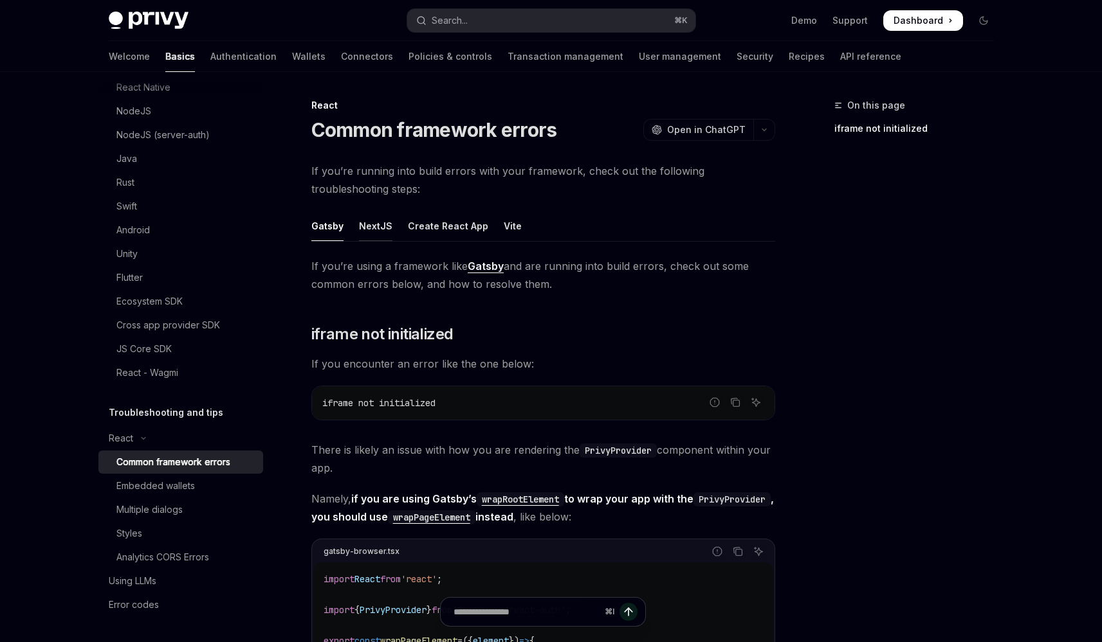
click at [383, 233] on div "NextJS" at bounding box center [375, 226] width 33 height 30
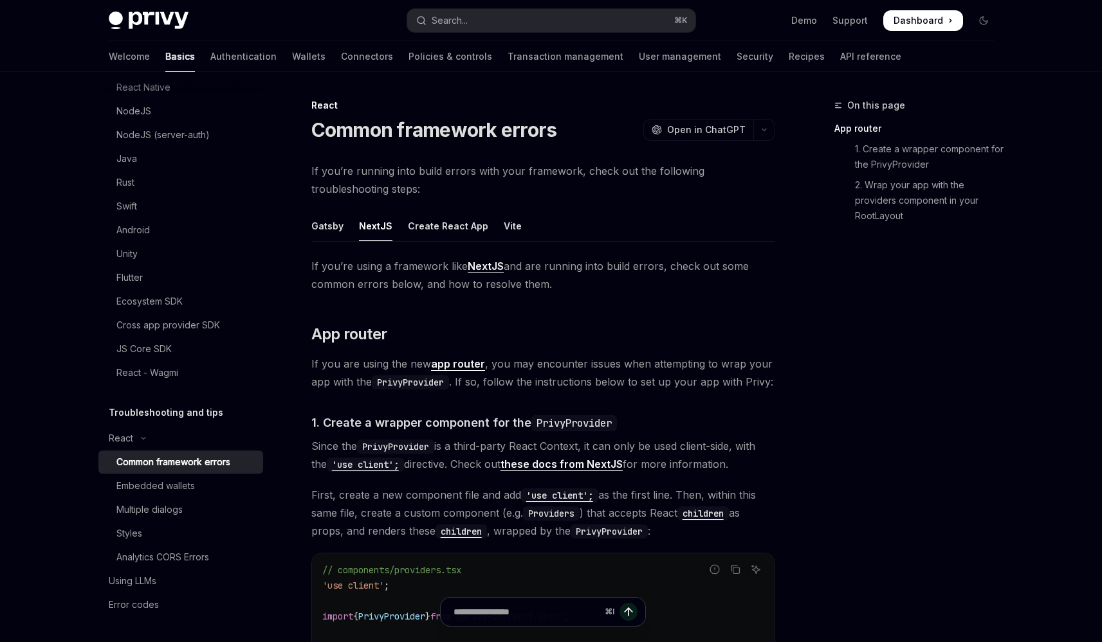
click at [398, 230] on ul "Gatsby NextJS Create React App Vite" at bounding box center [543, 226] width 464 height 31
click at [504, 219] on div "Vite" at bounding box center [513, 226] width 18 height 30
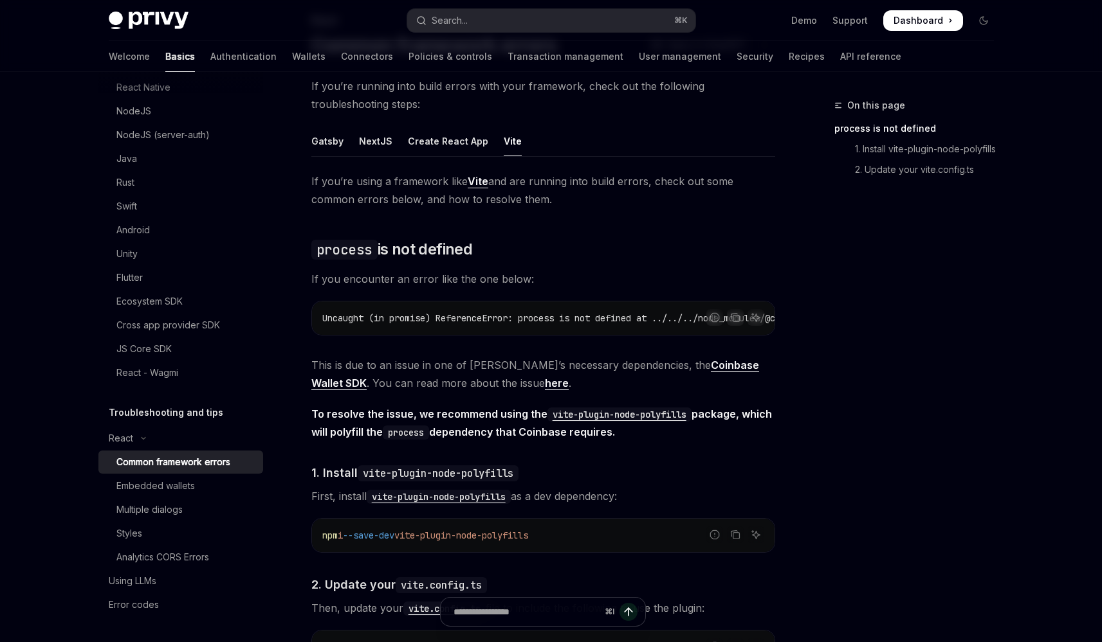
scroll to position [55, 0]
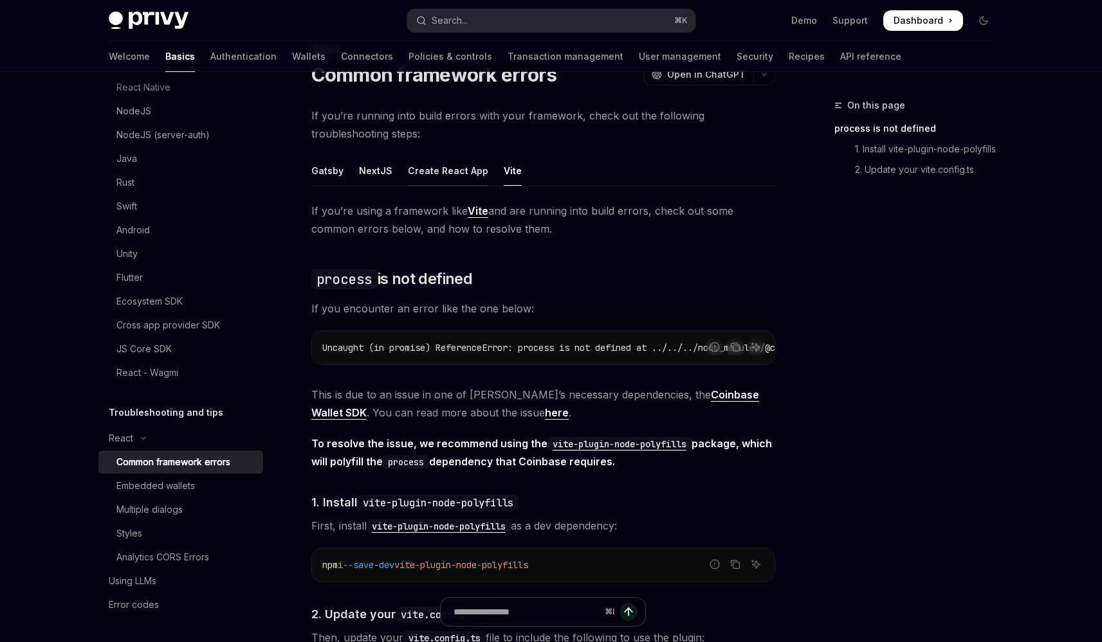
click at [435, 171] on div "Create React App" at bounding box center [448, 171] width 80 height 30
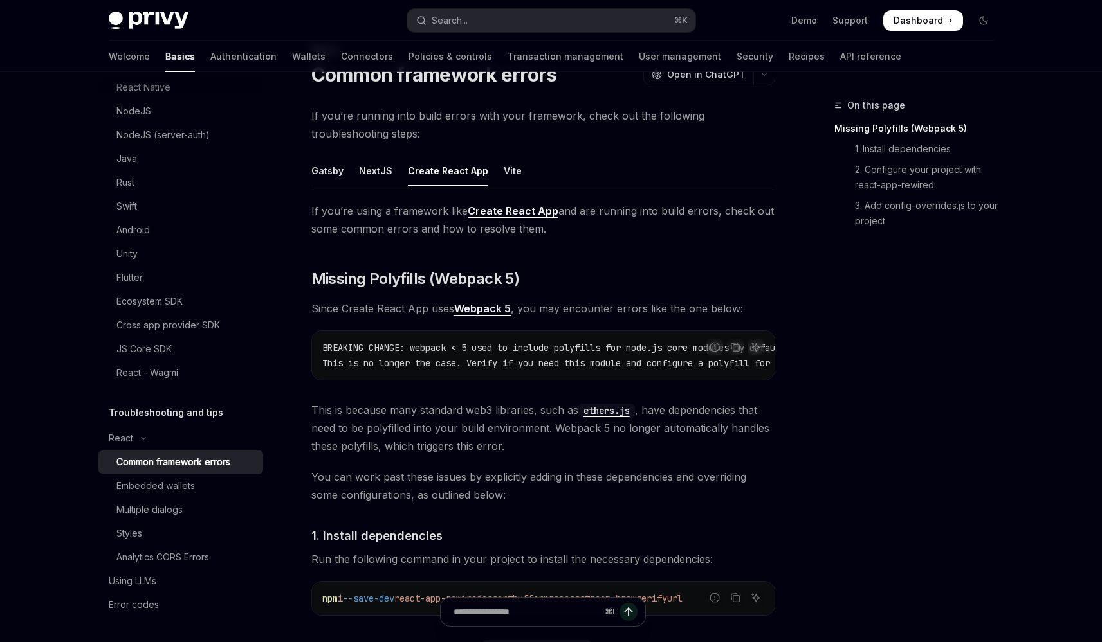
click at [330, 212] on span "If you’re using a framework like Create React App and are running into build er…" at bounding box center [543, 220] width 464 height 36
click at [359, 178] on div "NextJS" at bounding box center [375, 171] width 33 height 30
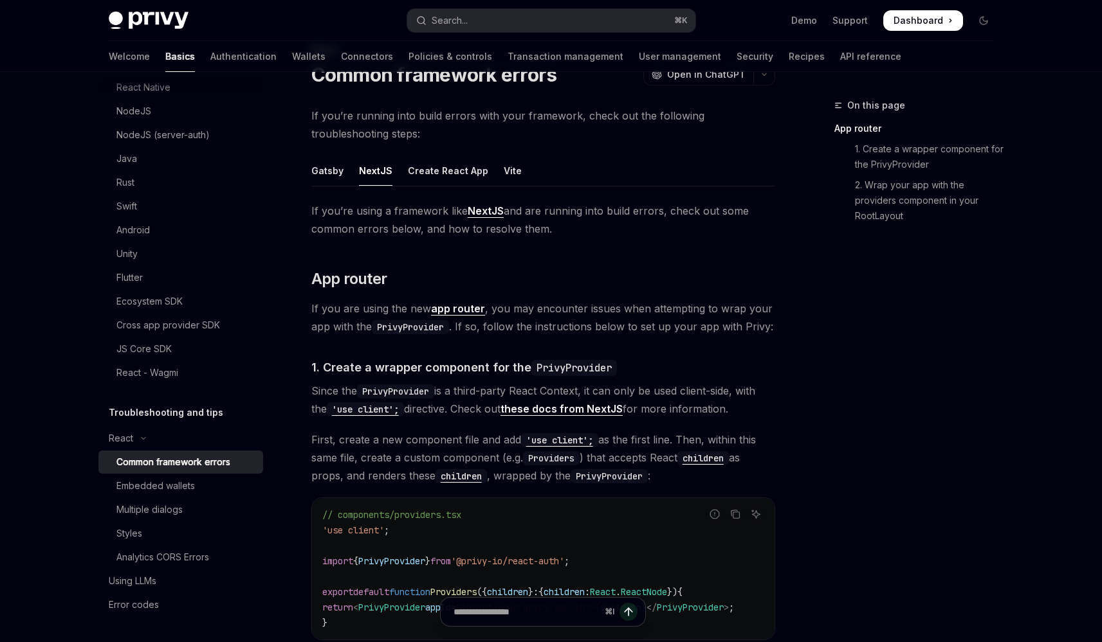
click at [316, 187] on div "Gatsby NextJS Create React App Vite If you’re using a framework like NextJS and…" at bounding box center [543, 650] width 464 height 989
click at [170, 565] on div "Analytics CORS Errors" at bounding box center [162, 557] width 93 height 15
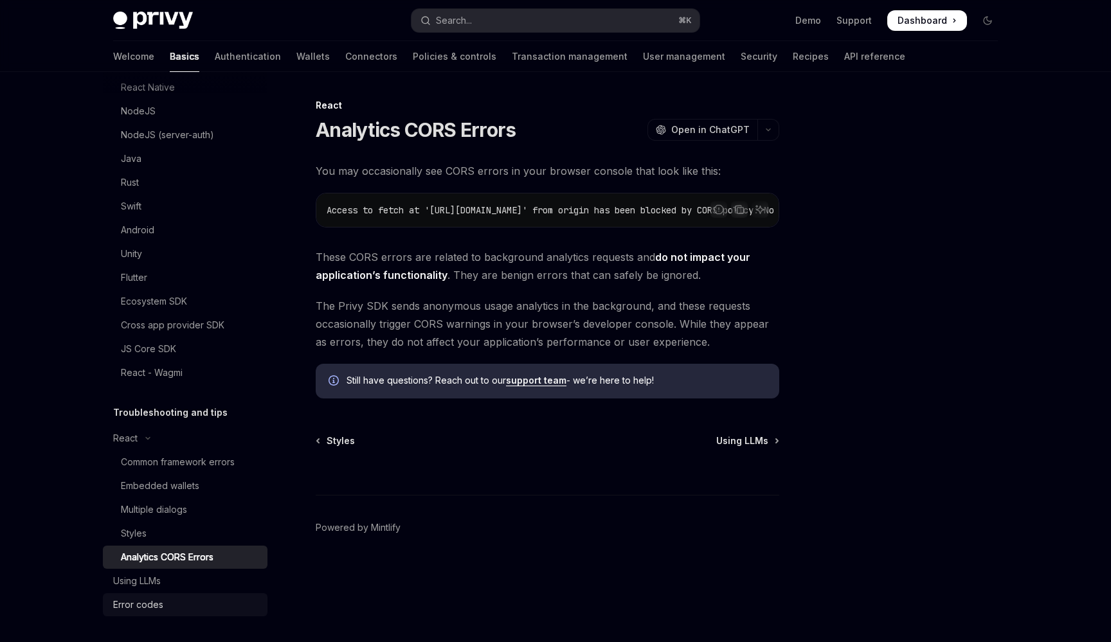
click at [176, 613] on div "Error codes" at bounding box center [186, 604] width 147 height 15
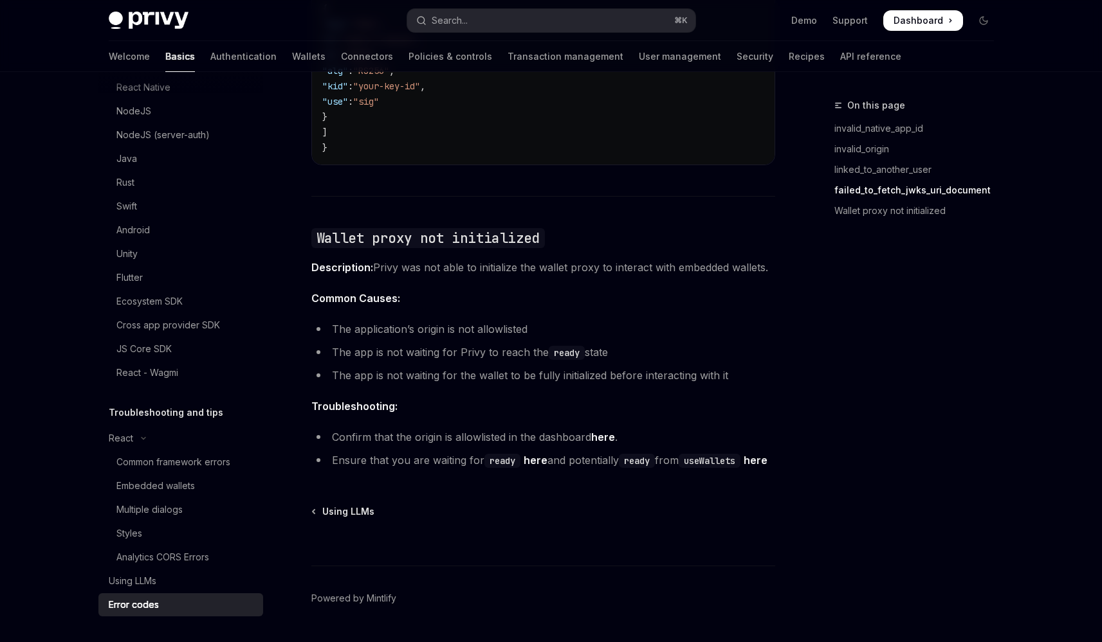
scroll to position [1925, 0]
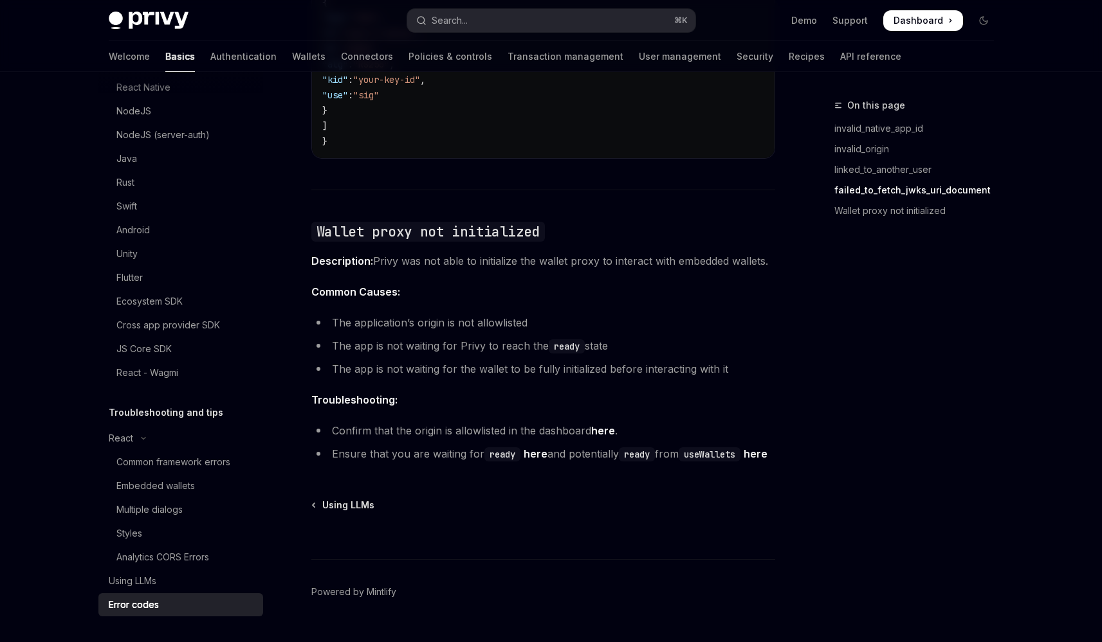
click at [533, 448] on link "here" at bounding box center [536, 455] width 24 height 14
type textarea "*"
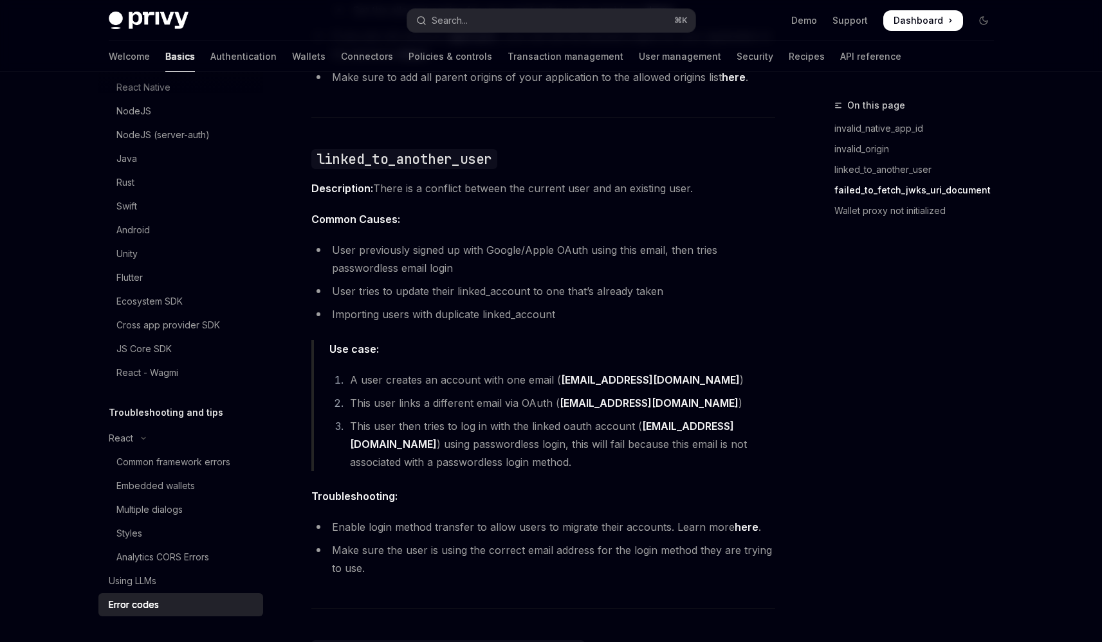
scroll to position [254, 0]
